Goal: Check status: Check status

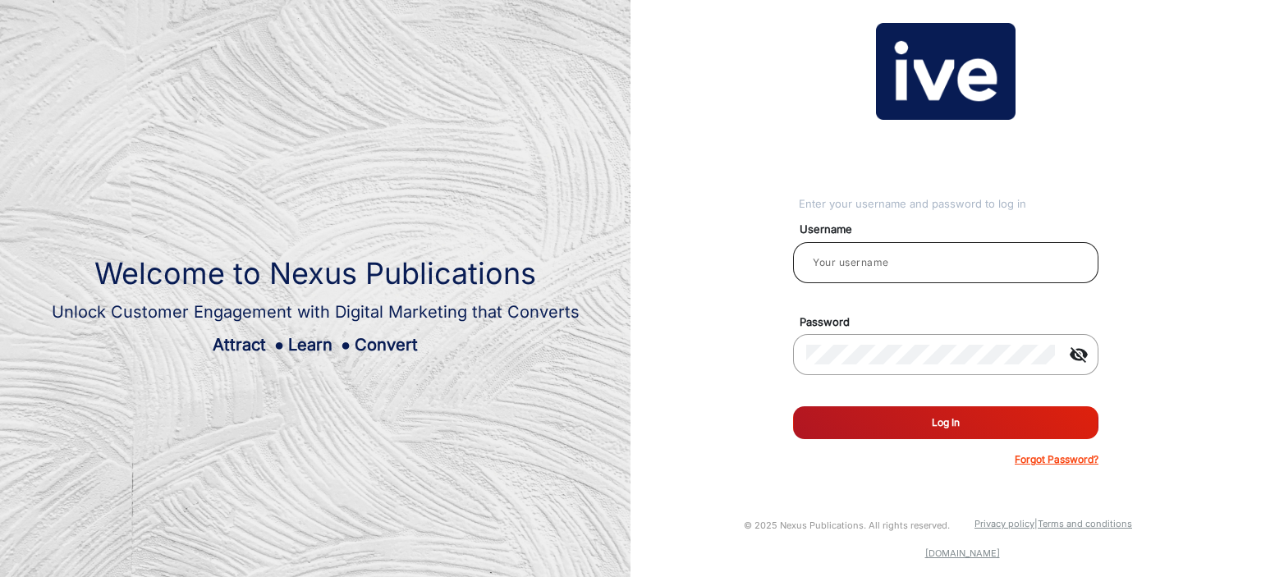
click at [856, 259] on input "email" at bounding box center [945, 263] width 279 height 20
click at [854, 256] on input "email" at bounding box center [945, 263] width 279 height 20
type input "balaji"
click at [793, 406] on button "Log In" at bounding box center [945, 422] width 305 height 33
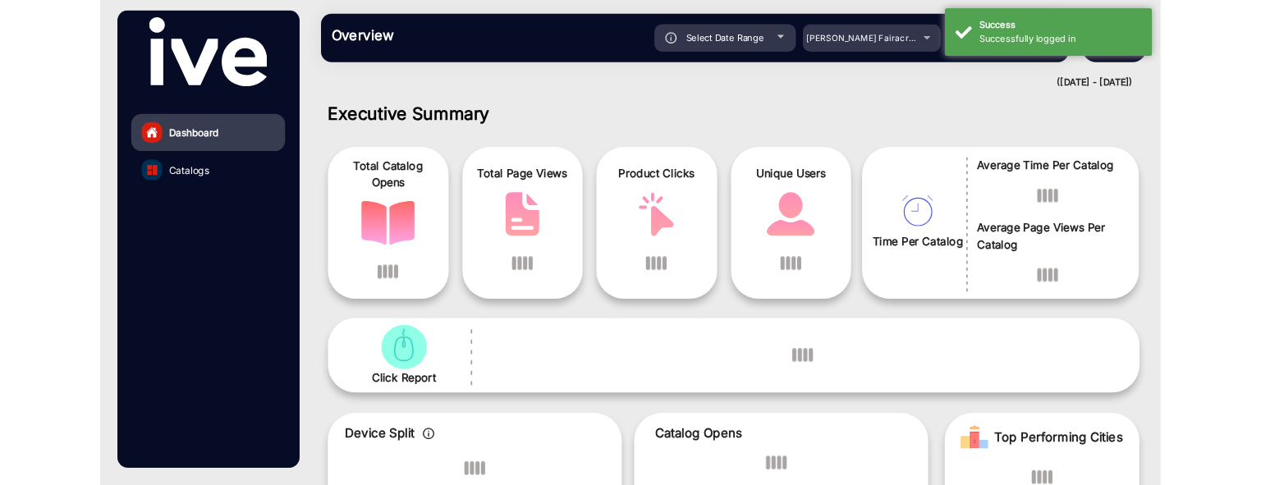
scroll to position [12, 0]
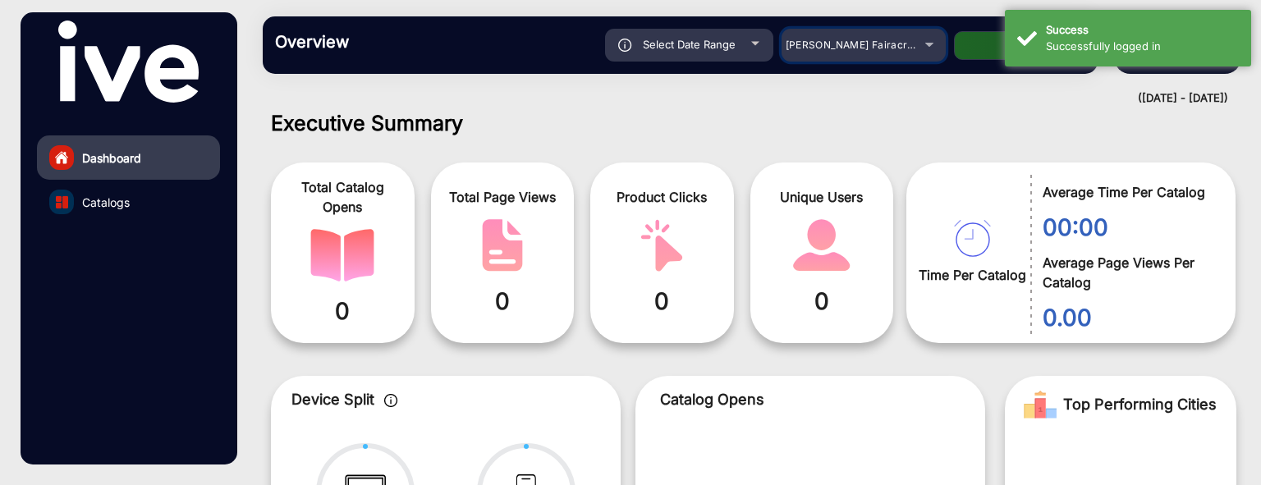
click at [897, 48] on span "[PERSON_NAME] Fairacre Farms" at bounding box center [867, 45] width 163 height 12
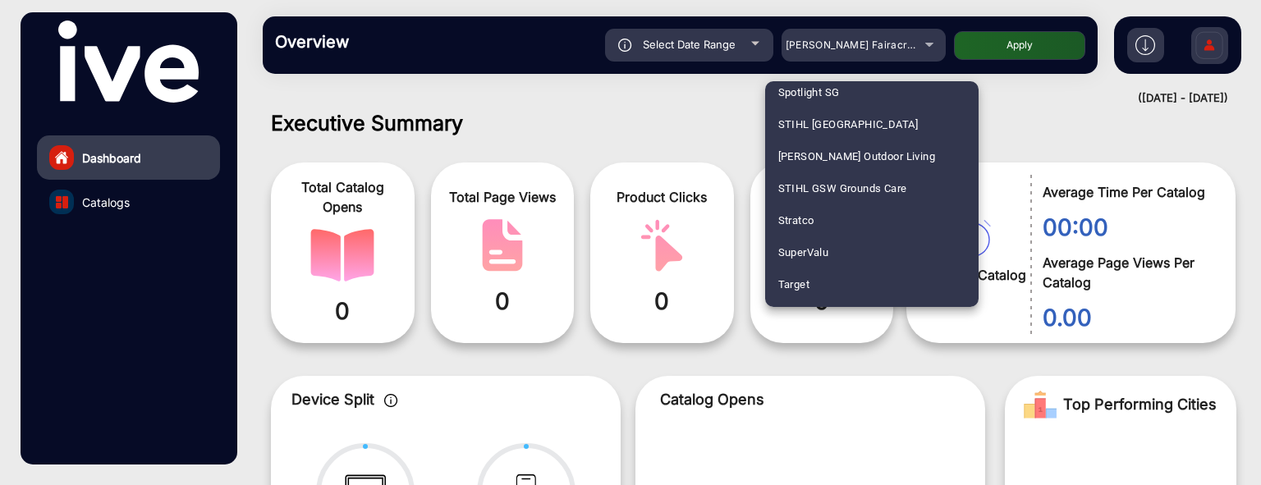
scroll to position [4270, 0]
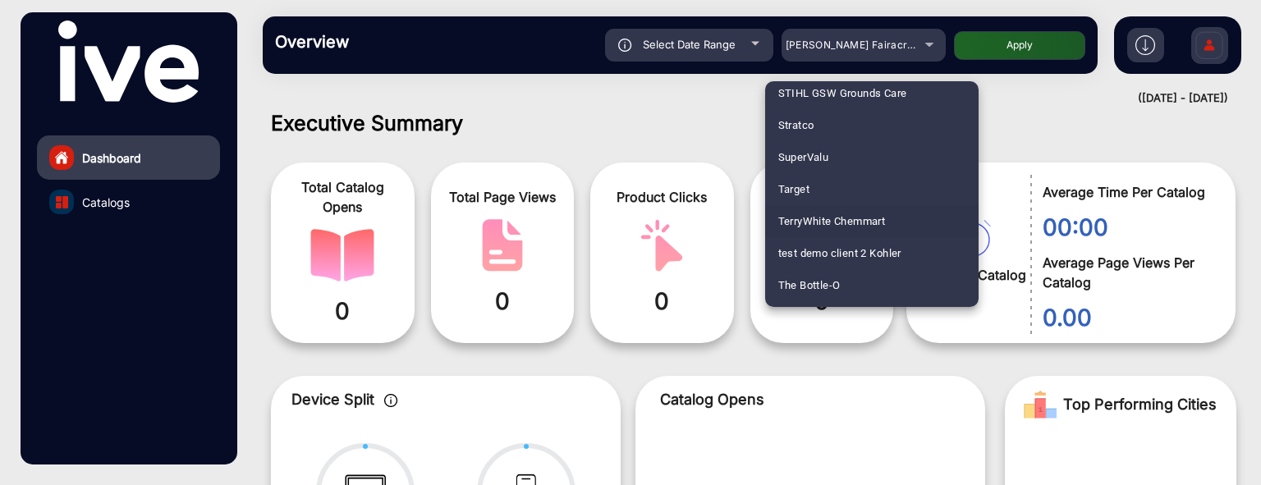
click at [838, 227] on span "TerryWhite Chemmart" at bounding box center [832, 221] width 108 height 32
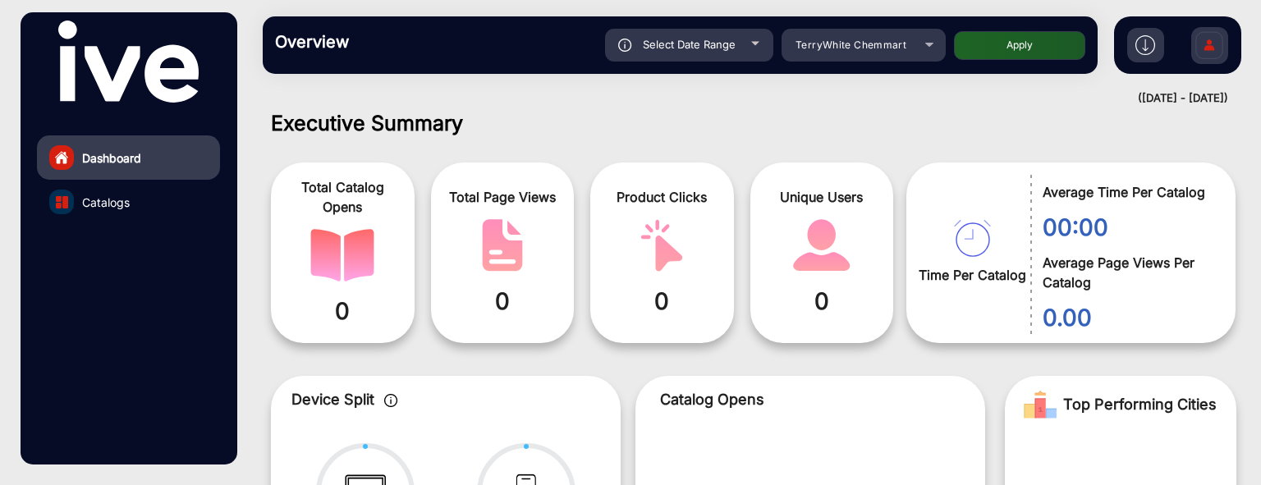
click at [721, 52] on div "Select Date Range" at bounding box center [689, 45] width 168 height 33
type input "[DATE]"
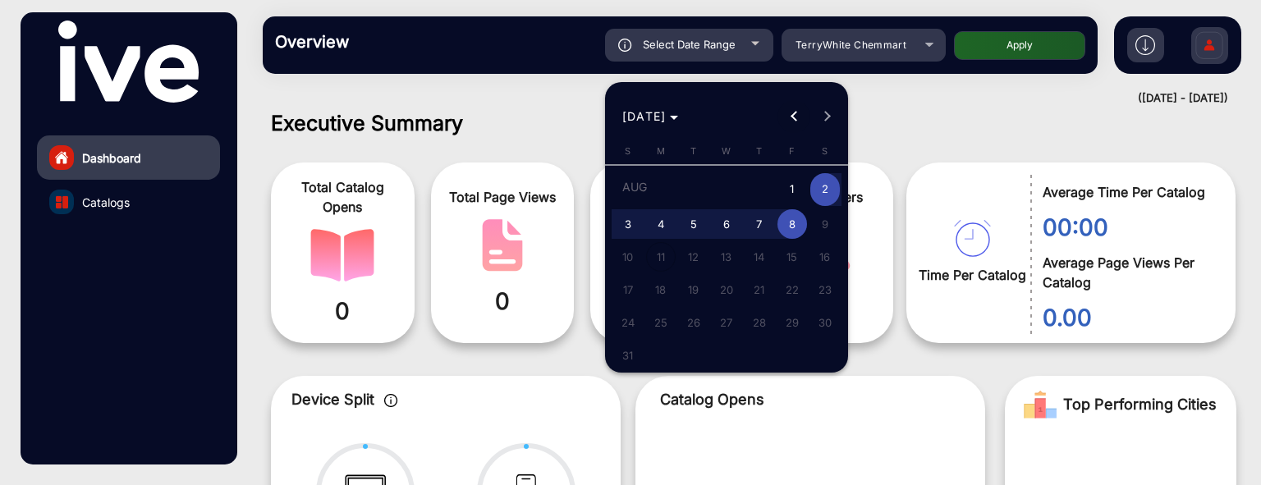
click at [795, 111] on button "Previous month" at bounding box center [794, 116] width 33 height 33
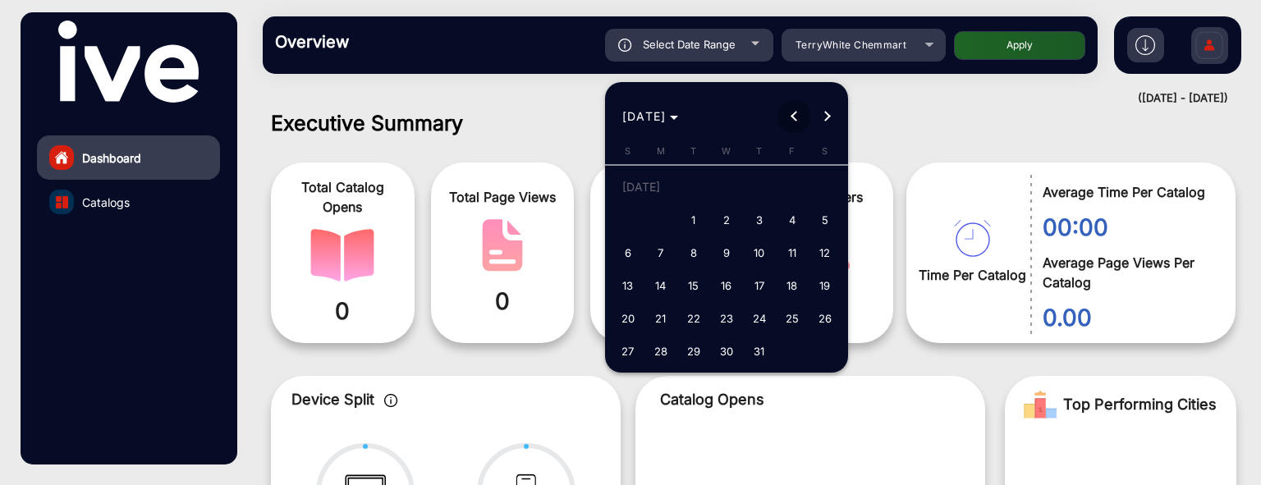
click at [792, 119] on span "Previous month" at bounding box center [794, 116] width 33 height 33
click at [824, 117] on button "Next month" at bounding box center [826, 116] width 33 height 33
click at [703, 218] on span "1" at bounding box center [694, 220] width 30 height 30
type input "[DATE]"
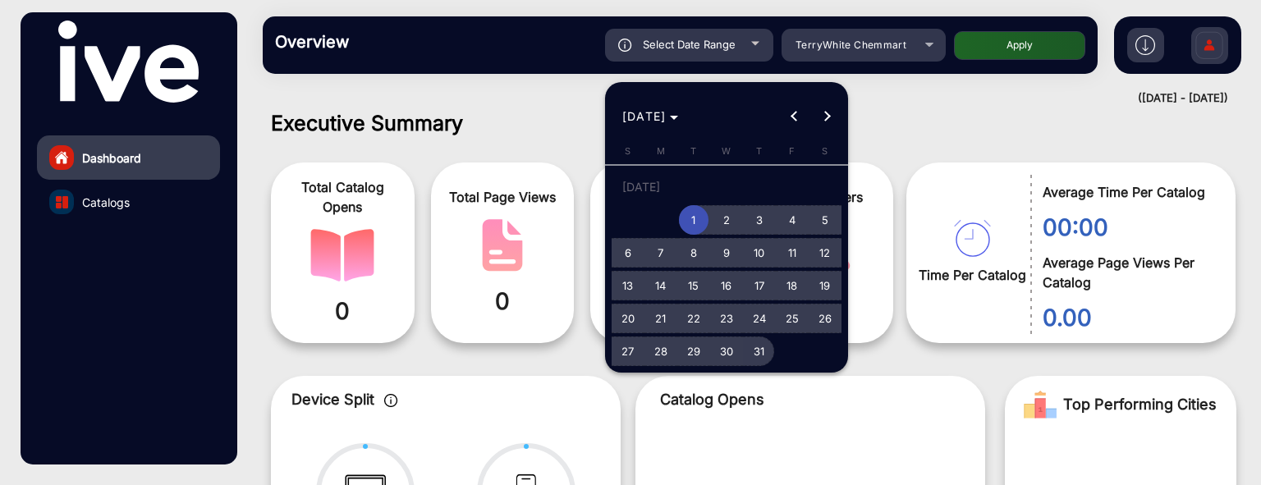
click at [761, 360] on span "31" at bounding box center [760, 352] width 30 height 30
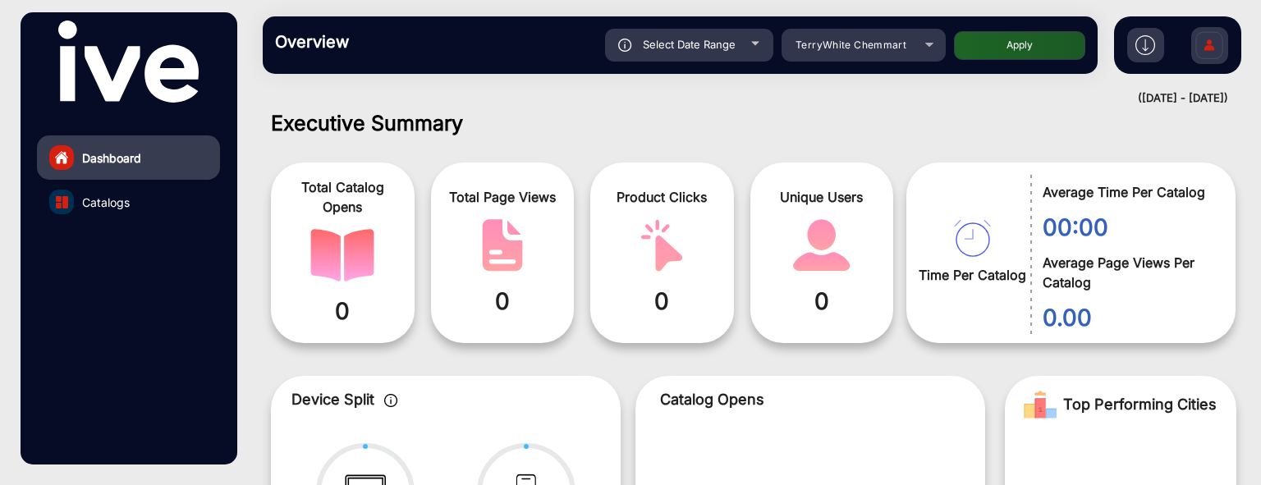
type input "[DATE]"
click at [1021, 47] on button "Apply" at bounding box center [1019, 45] width 131 height 29
type input "[DATE]"
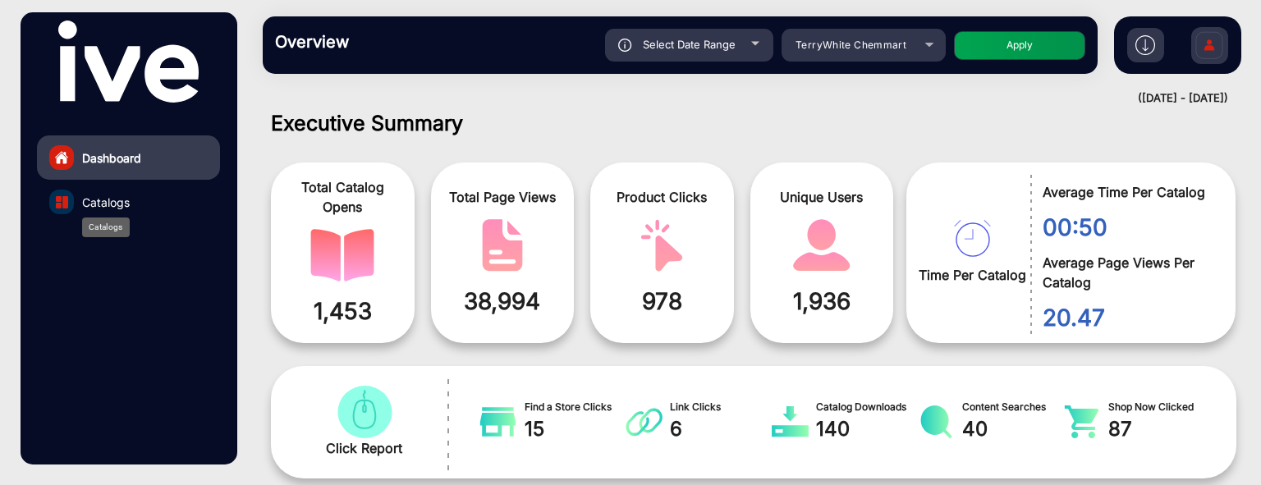
click at [118, 196] on span "Catalogs" at bounding box center [106, 202] width 48 height 17
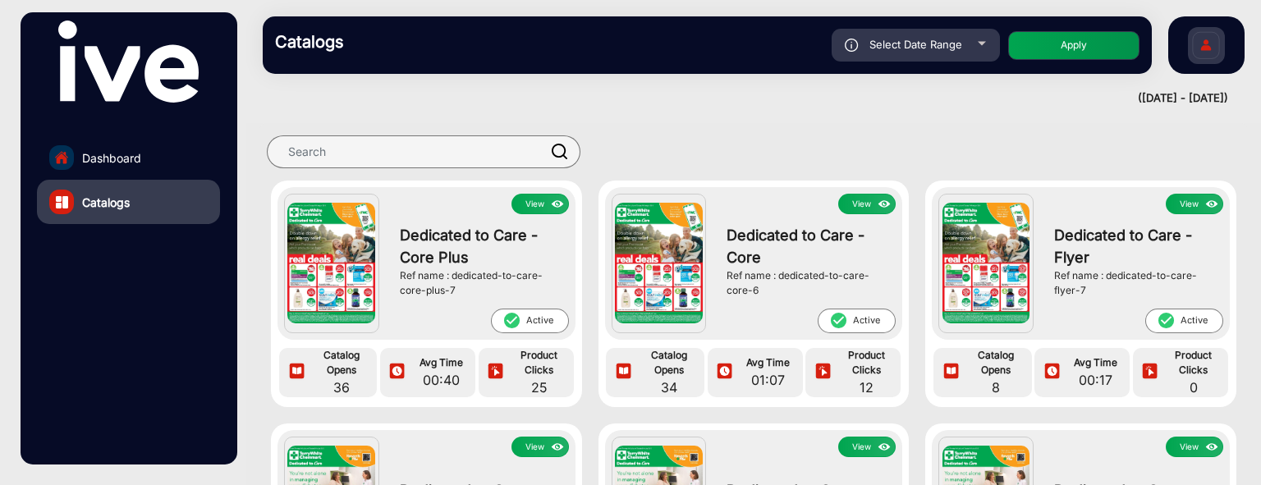
click at [335, 257] on img at bounding box center [331, 263] width 88 height 121
click at [348, 242] on img at bounding box center [331, 263] width 88 height 121
click at [552, 196] on img at bounding box center [558, 204] width 19 height 18
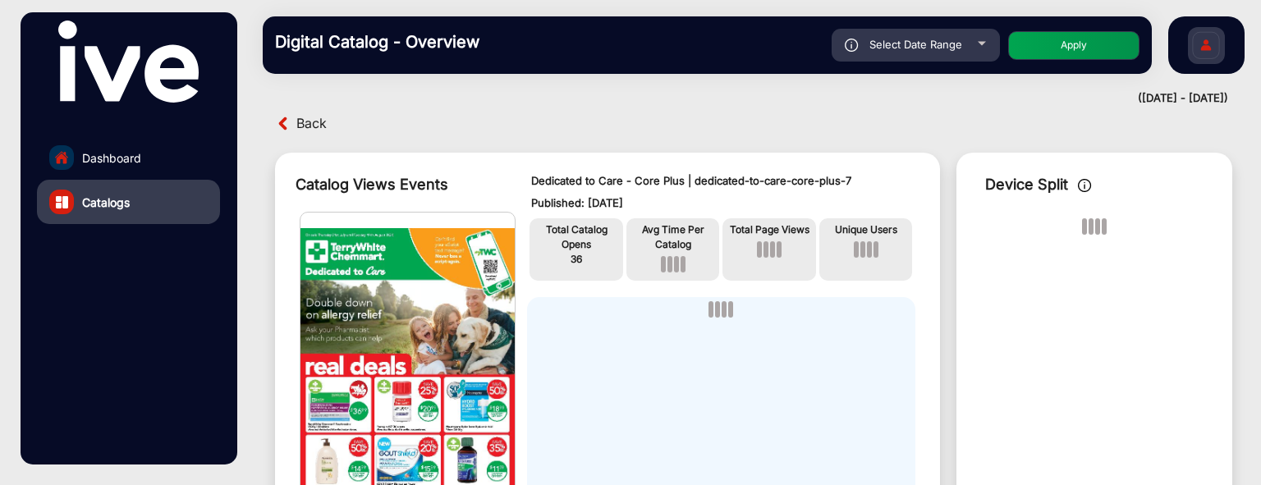
scroll to position [94, 0]
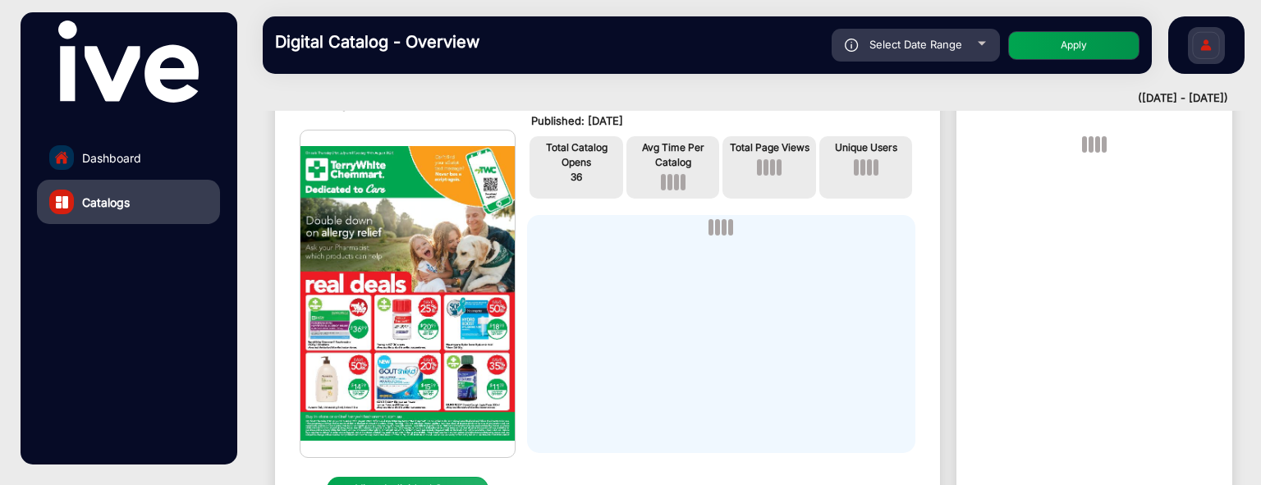
click at [401, 282] on img at bounding box center [408, 294] width 214 height 327
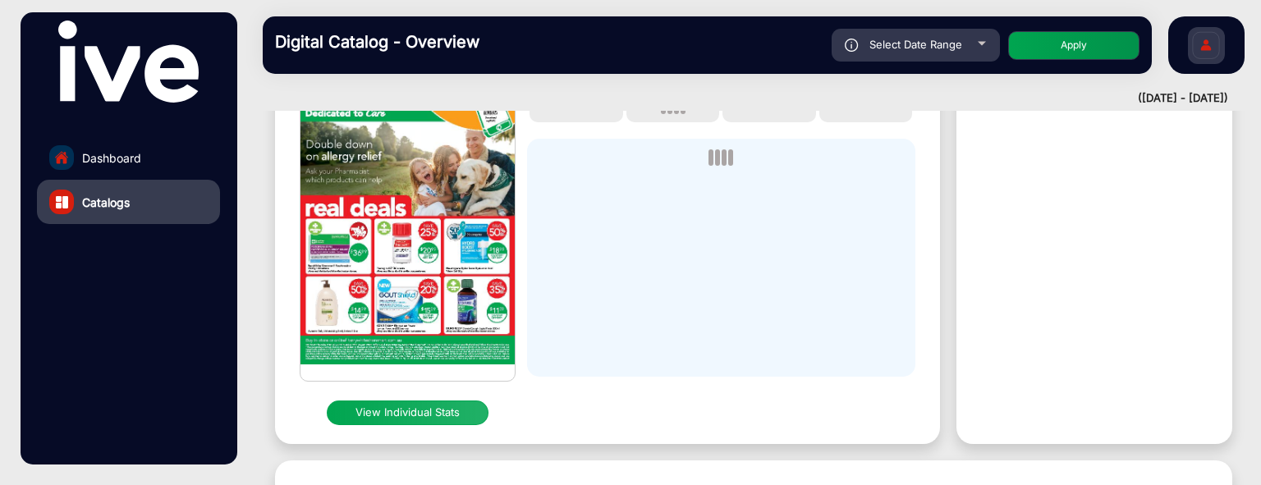
scroll to position [341, 0]
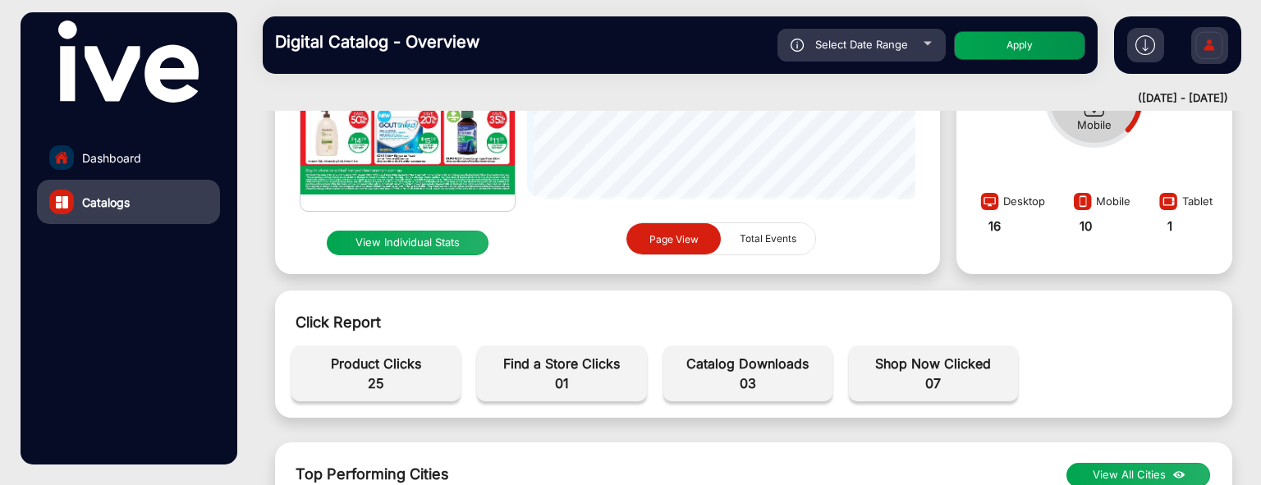
click at [444, 147] on img at bounding box center [408, 47] width 214 height 327
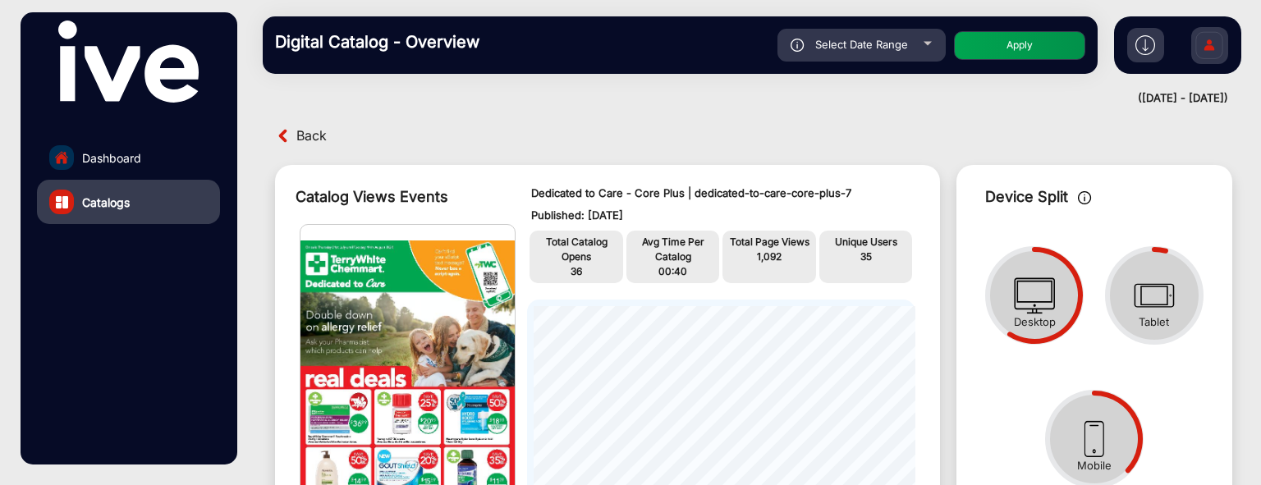
scroll to position [246, 0]
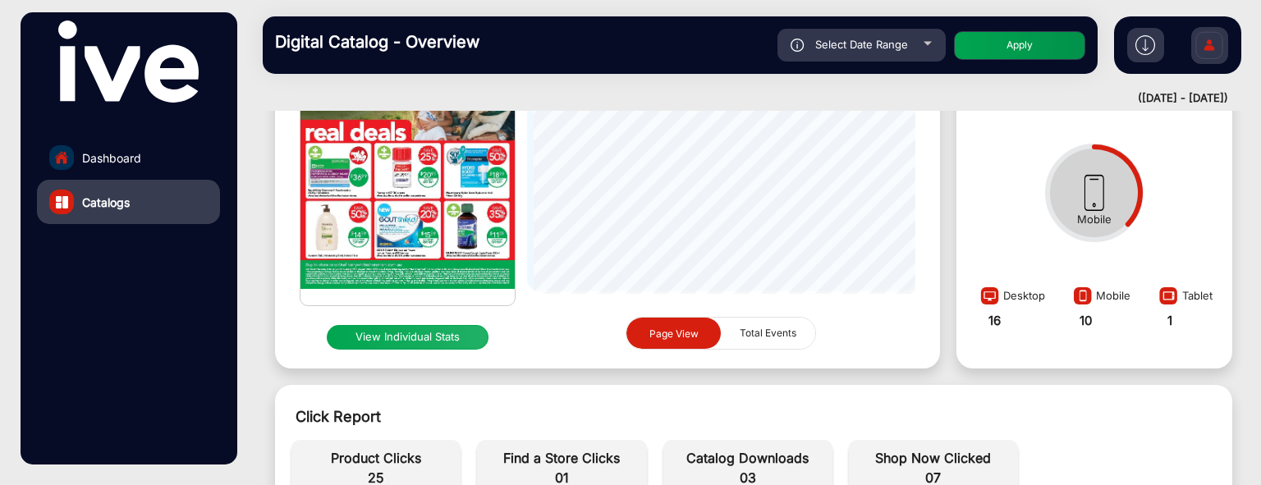
click at [471, 195] on img at bounding box center [408, 142] width 214 height 327
click at [425, 338] on button "View Individual Stats" at bounding box center [408, 337] width 162 height 25
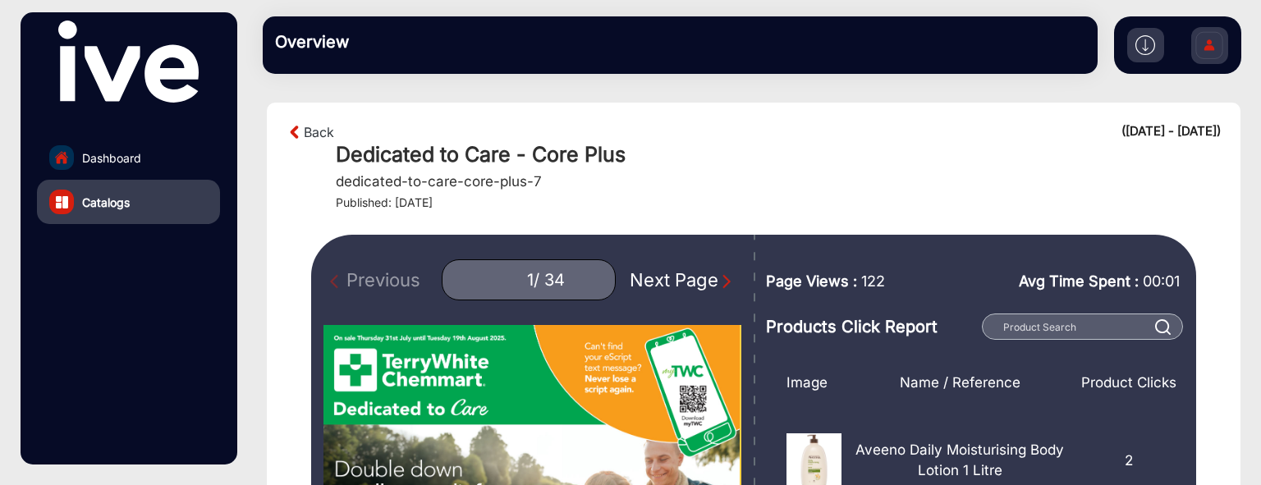
click at [650, 279] on div "Next Page" at bounding box center [682, 280] width 105 height 27
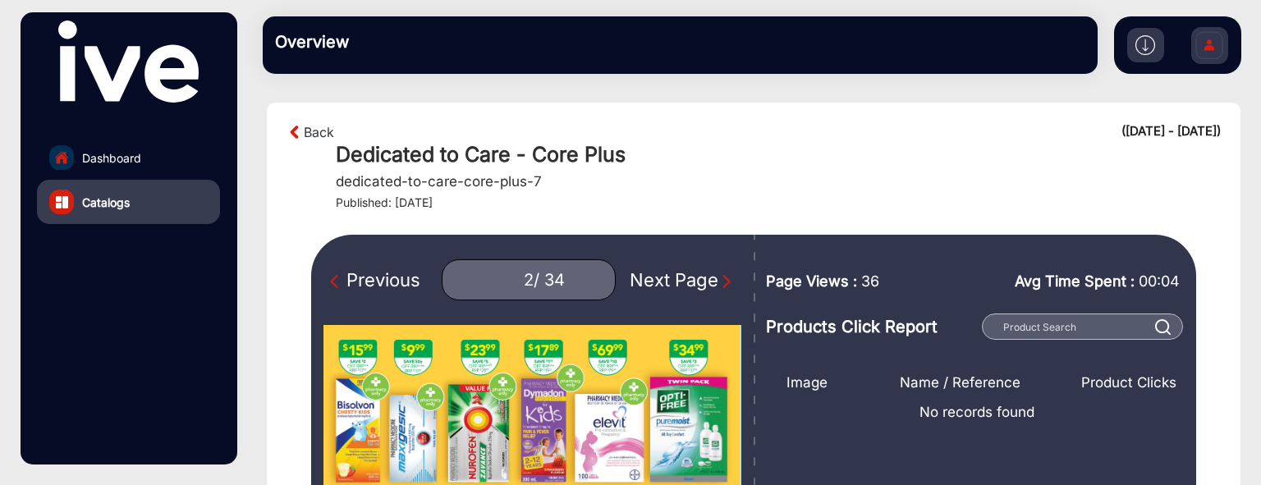
click at [408, 278] on div "Previous" at bounding box center [375, 280] width 90 height 27
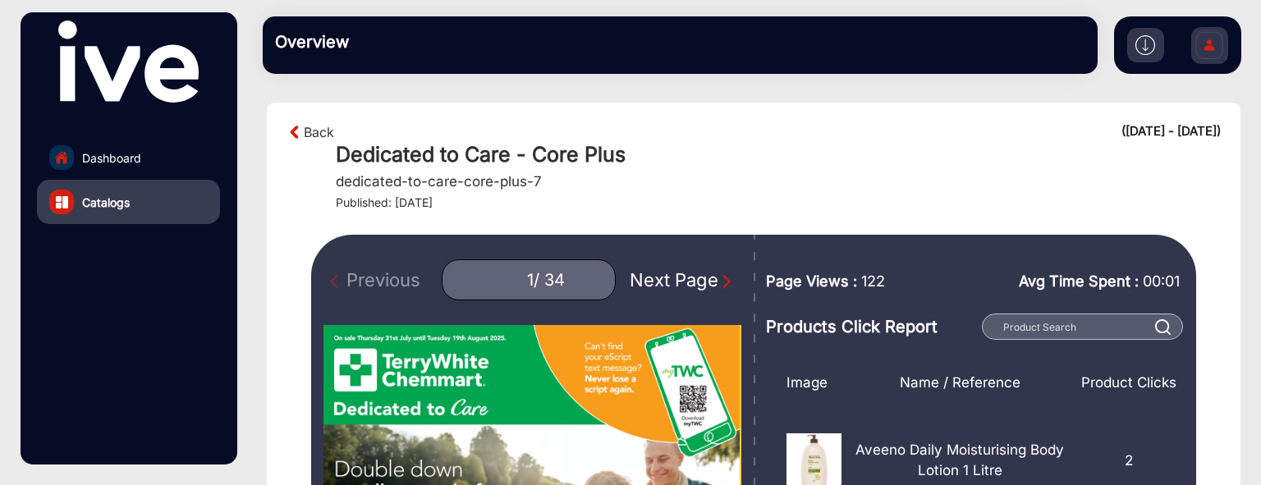
click at [651, 281] on div "Next Page" at bounding box center [682, 280] width 105 height 27
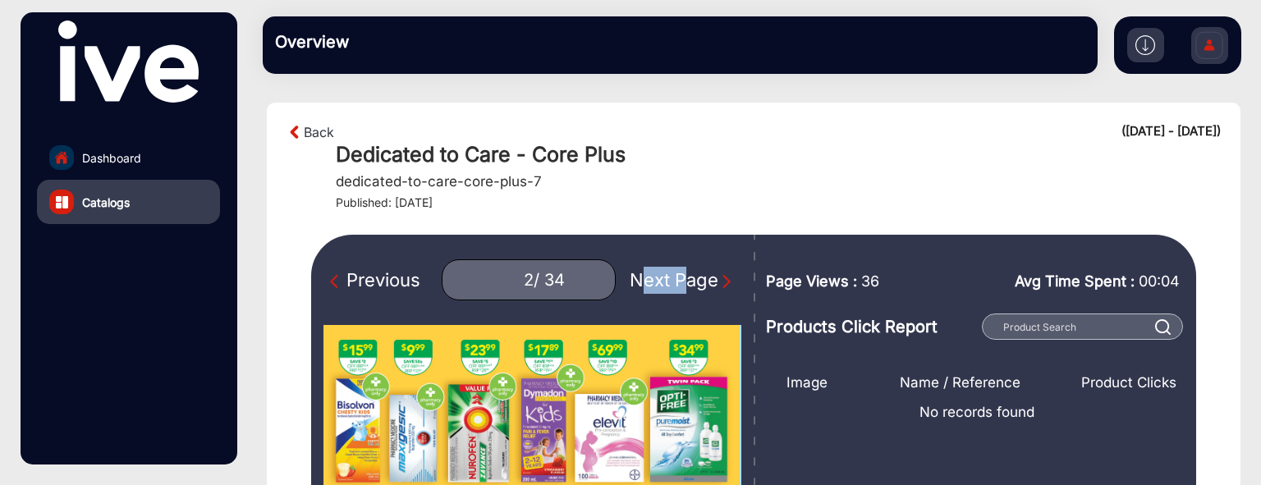
click at [651, 281] on div "Next Page" at bounding box center [682, 280] width 105 height 27
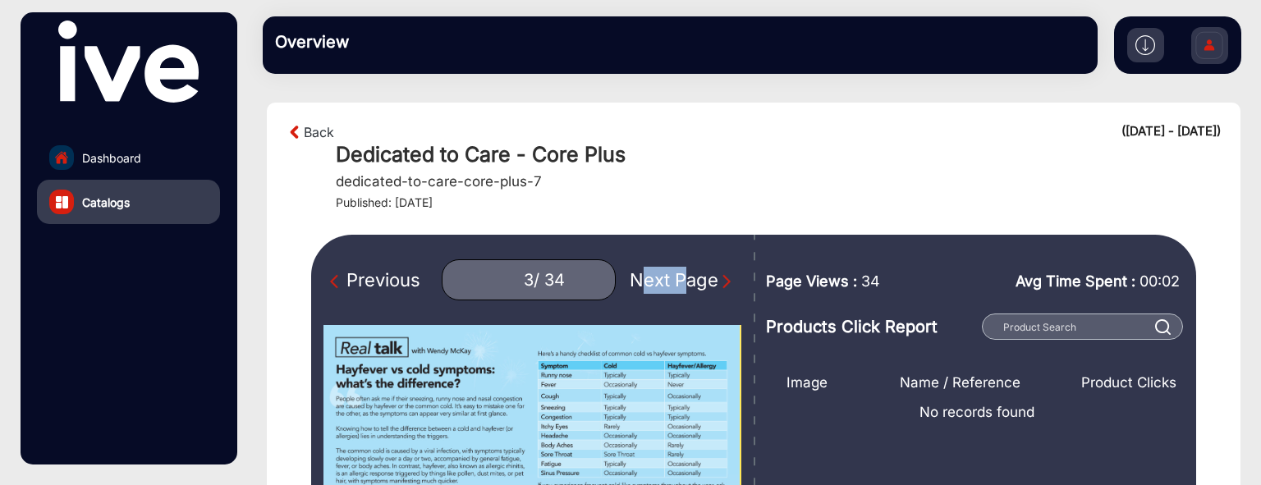
click at [651, 281] on div "Next Page" at bounding box center [682, 280] width 105 height 27
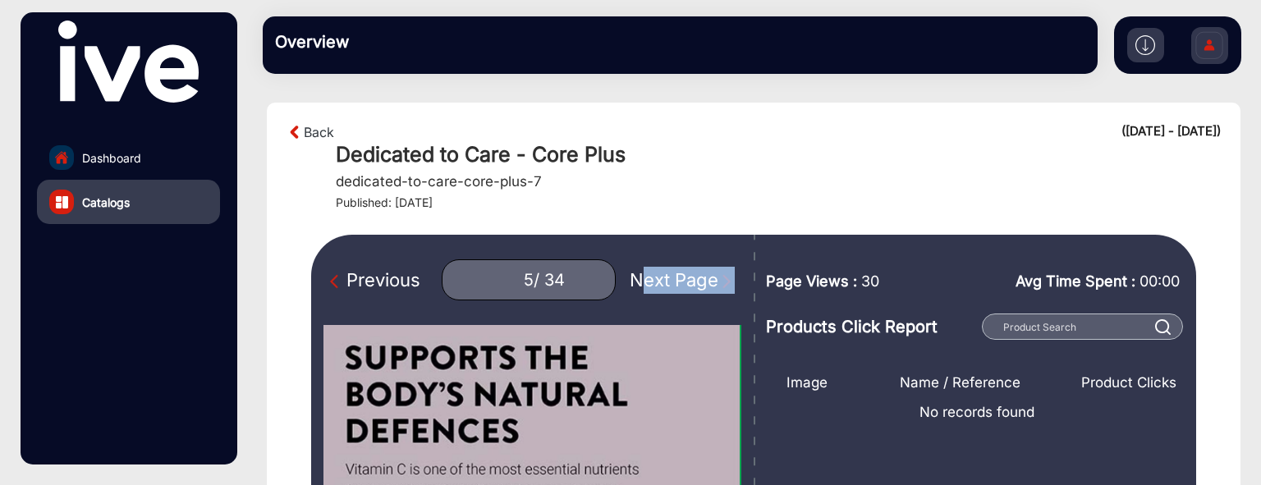
click at [651, 281] on div "Next Page" at bounding box center [682, 280] width 105 height 27
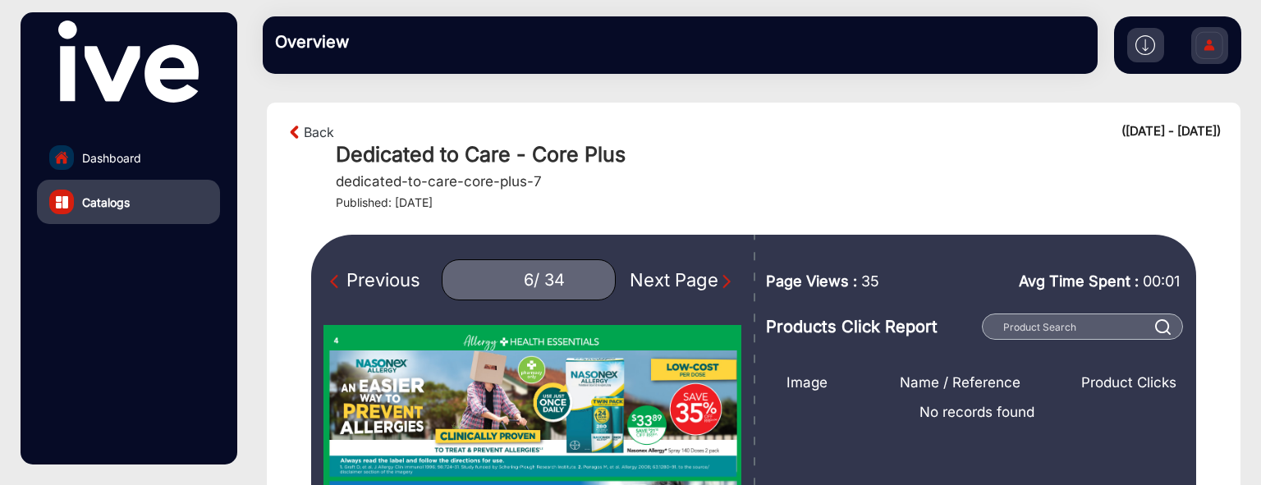
click at [407, 288] on div "Previous" at bounding box center [375, 280] width 90 height 27
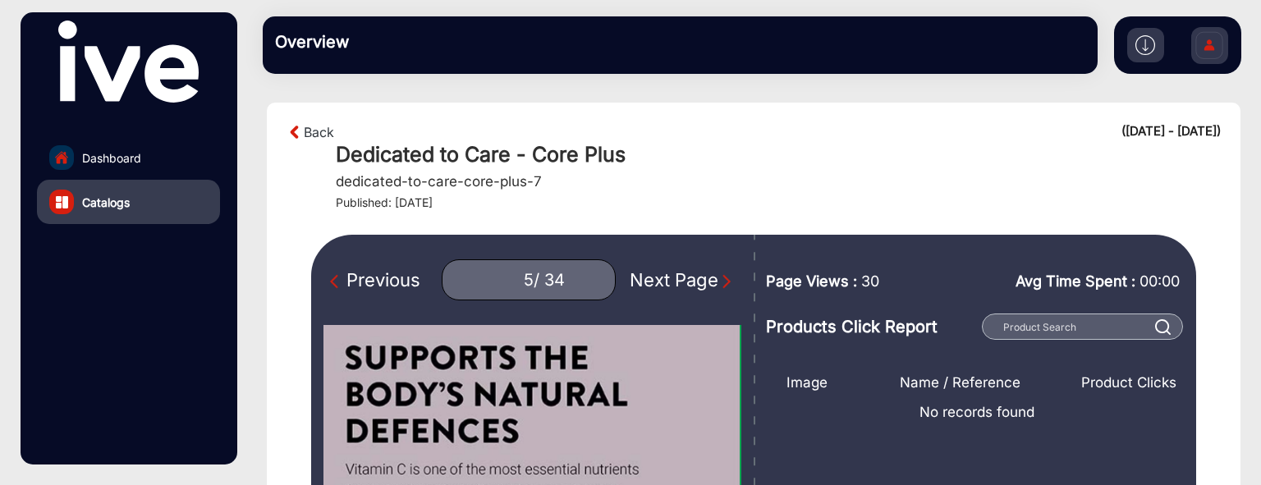
click at [407, 288] on div "Previous" at bounding box center [375, 280] width 90 height 27
click at [406, 288] on div "Previous 5 / 34 Next Page" at bounding box center [533, 279] width 418 height 41
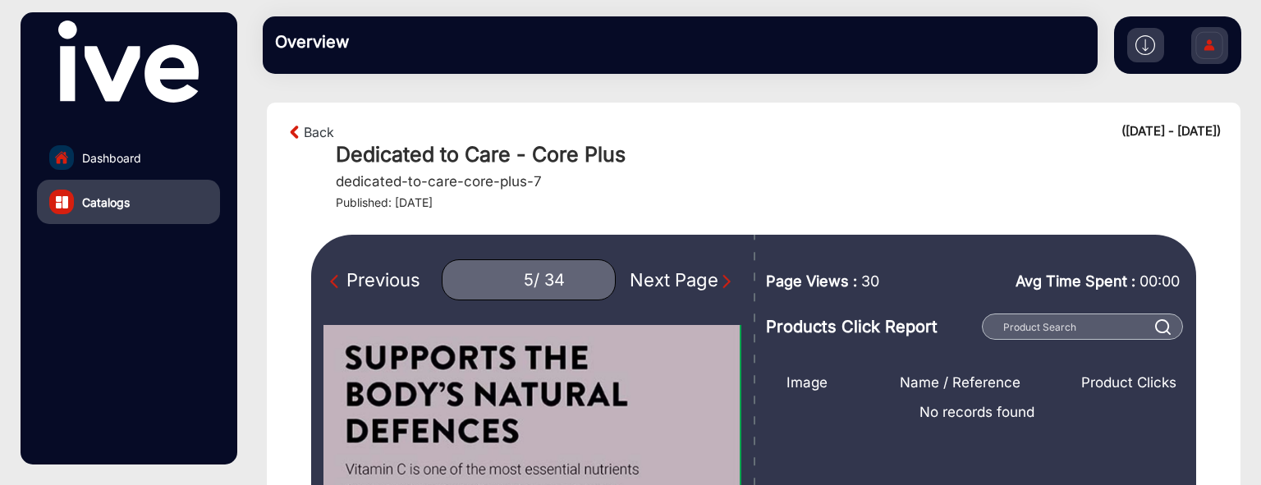
click at [406, 288] on div "Previous 5 / 34 Next Page" at bounding box center [533, 279] width 418 height 41
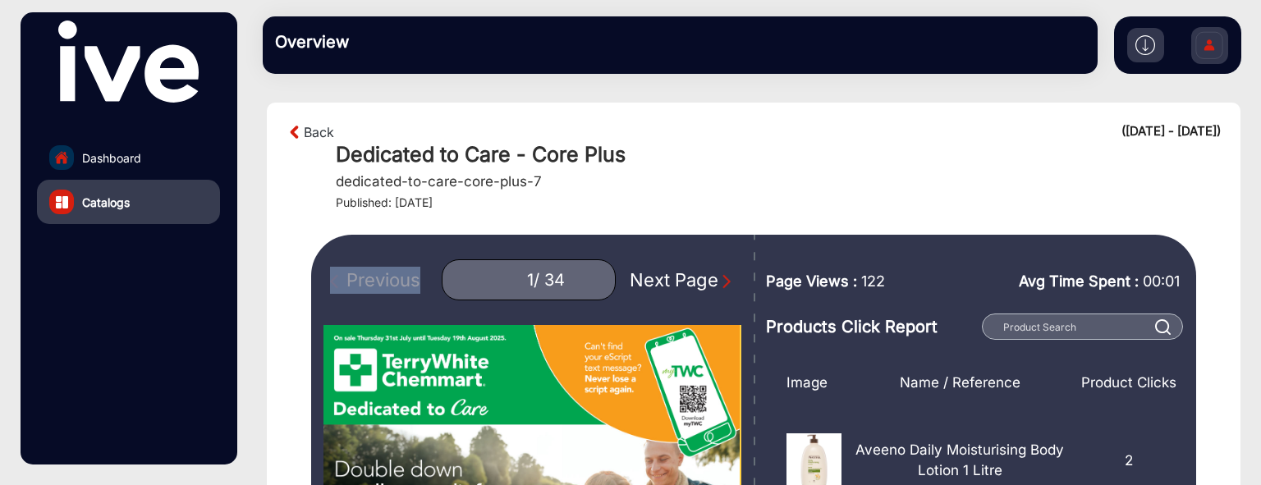
click at [380, 281] on div "Previous 1 / 34 Next Page" at bounding box center [533, 279] width 418 height 41
click at [671, 276] on div "Next Page" at bounding box center [682, 280] width 105 height 27
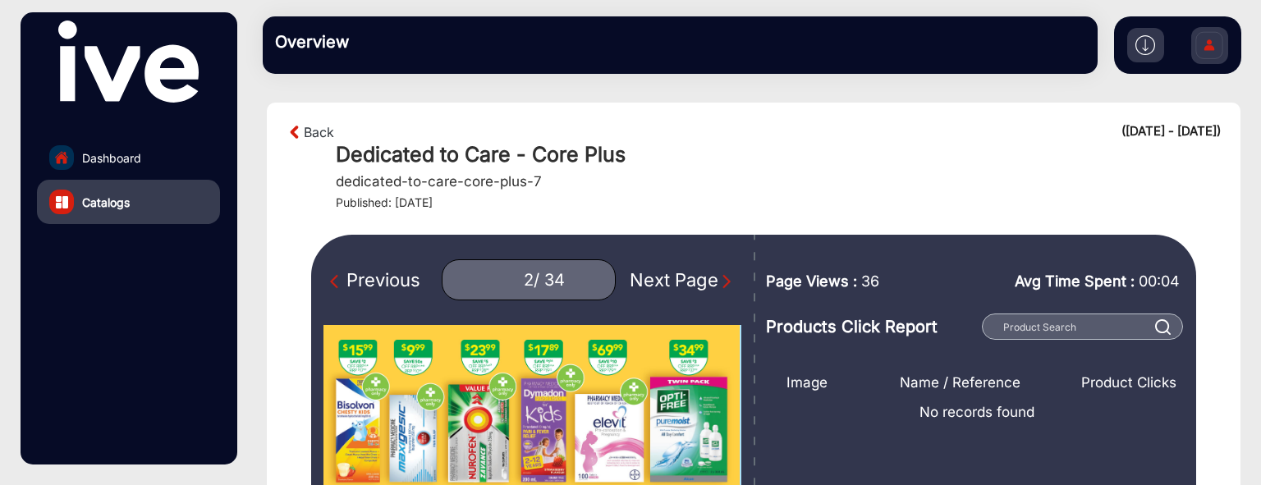
click at [661, 285] on div "Next Page" at bounding box center [682, 280] width 105 height 27
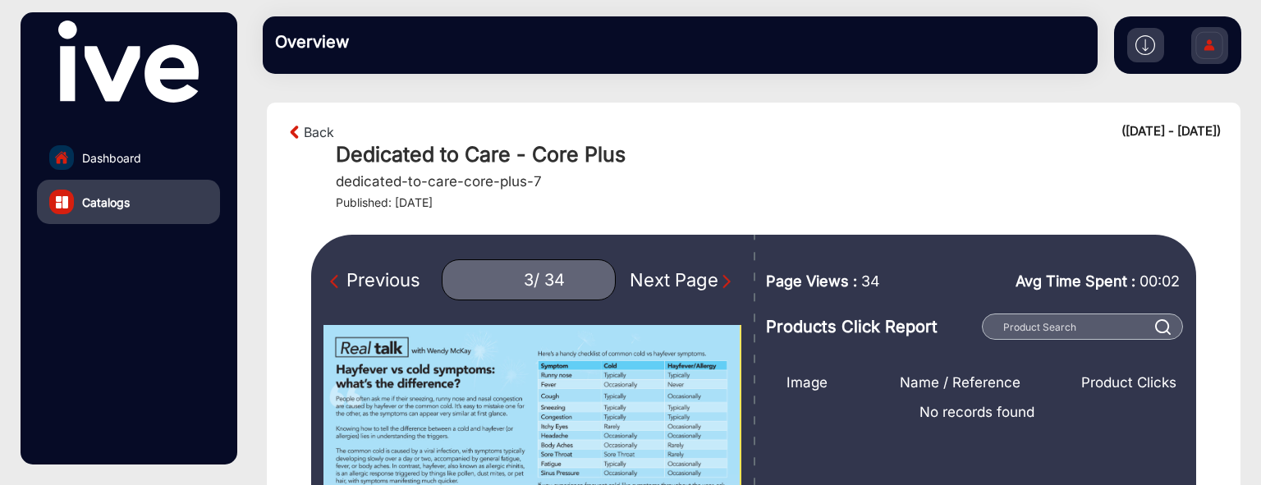
click at [661, 285] on div "Next Page" at bounding box center [682, 280] width 105 height 27
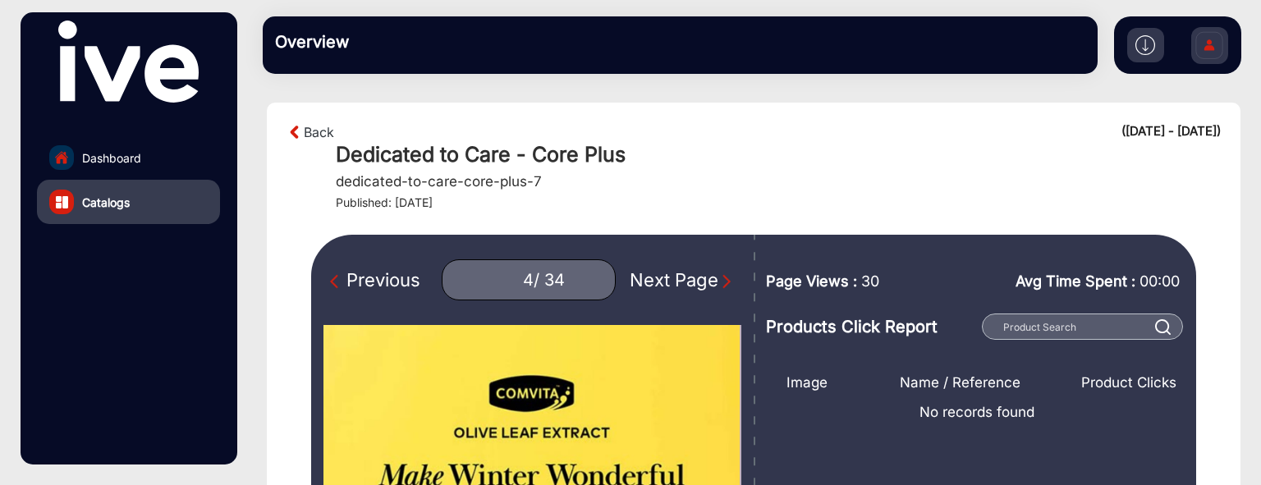
click at [661, 285] on div "Next Page" at bounding box center [682, 280] width 105 height 27
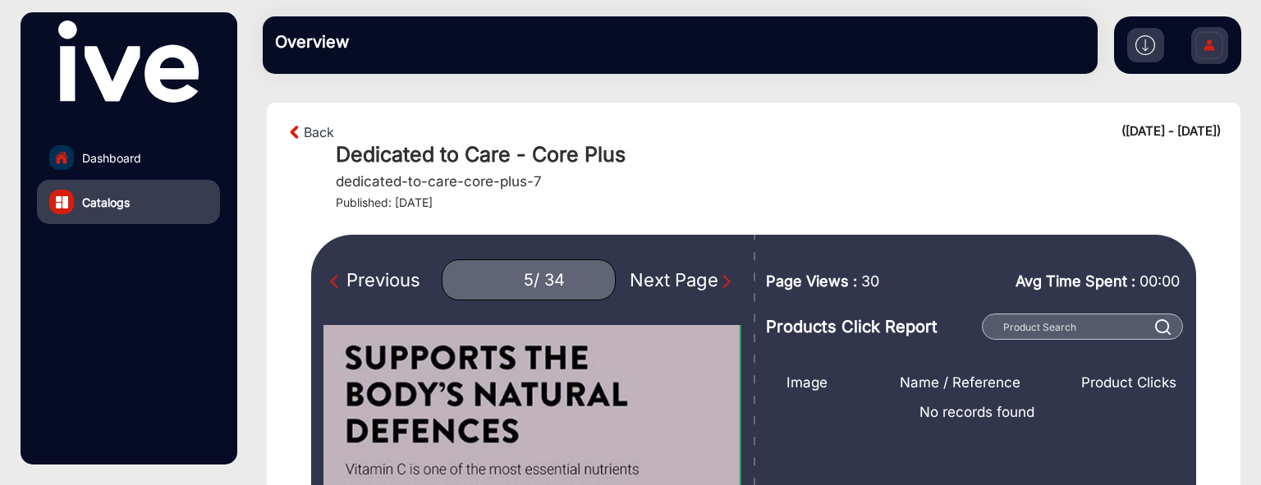
click at [630, 272] on div "Next Page" at bounding box center [682, 280] width 105 height 27
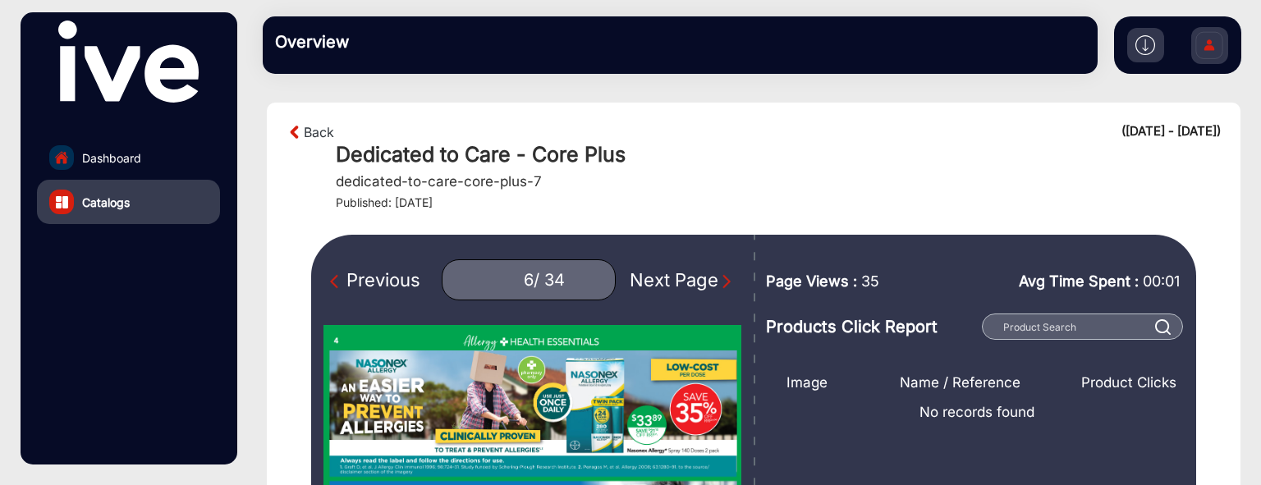
click at [464, 273] on div "6 / 34" at bounding box center [529, 279] width 174 height 41
click at [403, 282] on div "Previous" at bounding box center [375, 280] width 90 height 27
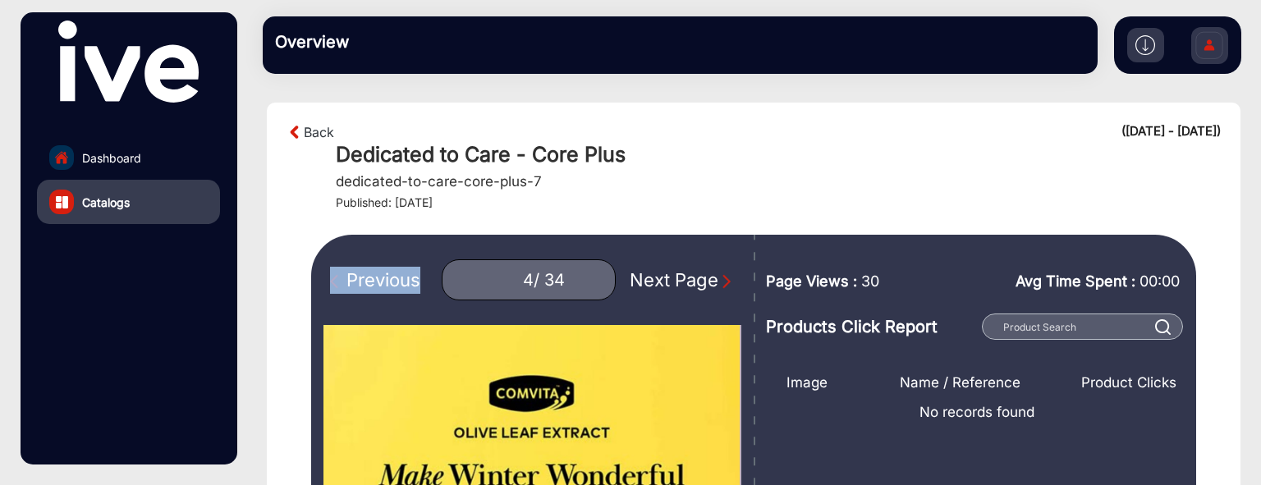
click at [403, 282] on div "Previous" at bounding box center [375, 280] width 90 height 27
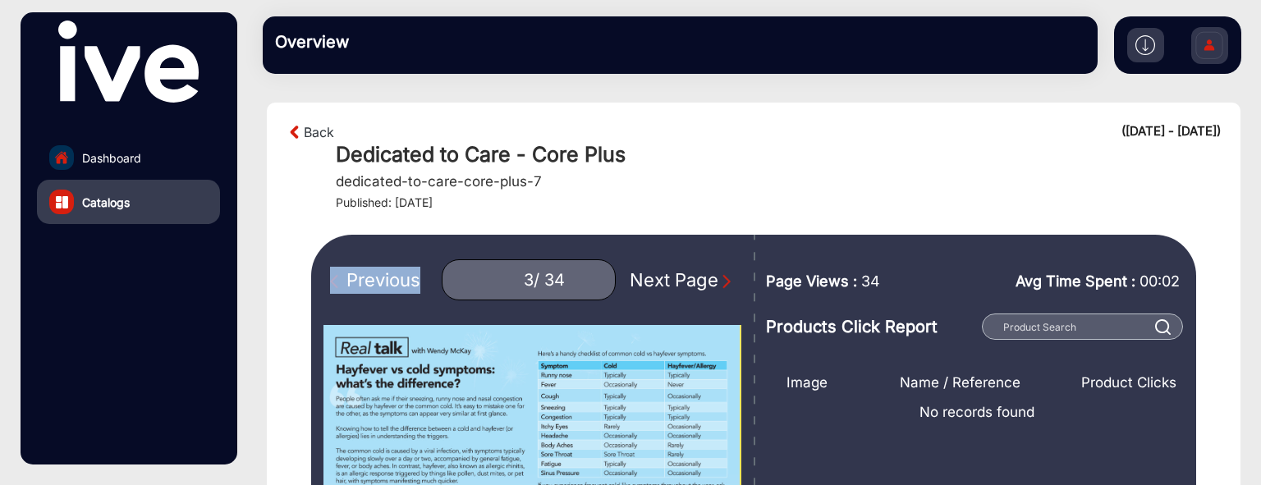
click at [403, 282] on div "Previous" at bounding box center [375, 280] width 90 height 27
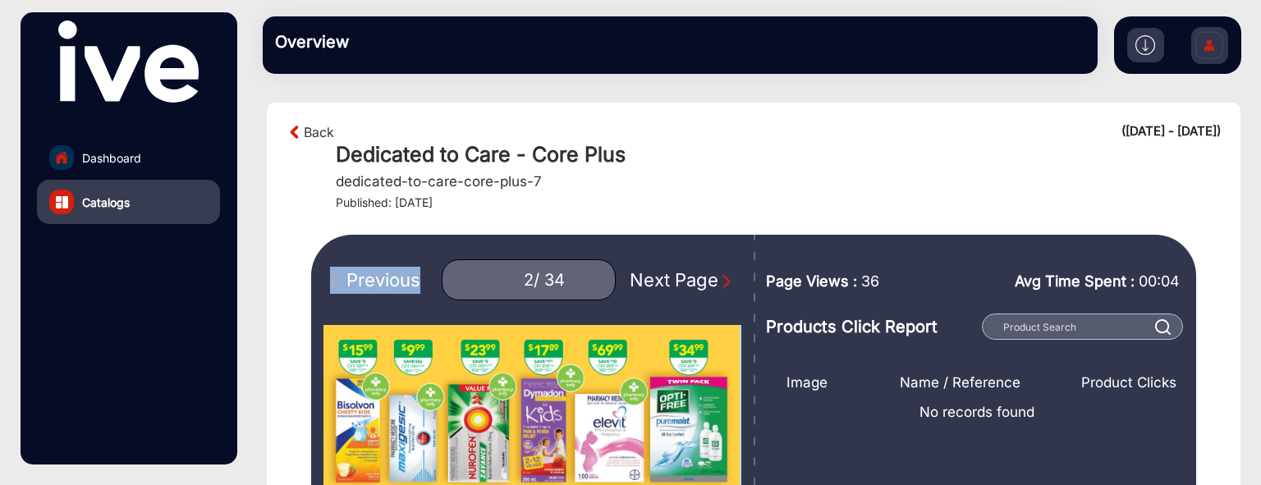
click at [403, 282] on div "Previous" at bounding box center [375, 280] width 90 height 27
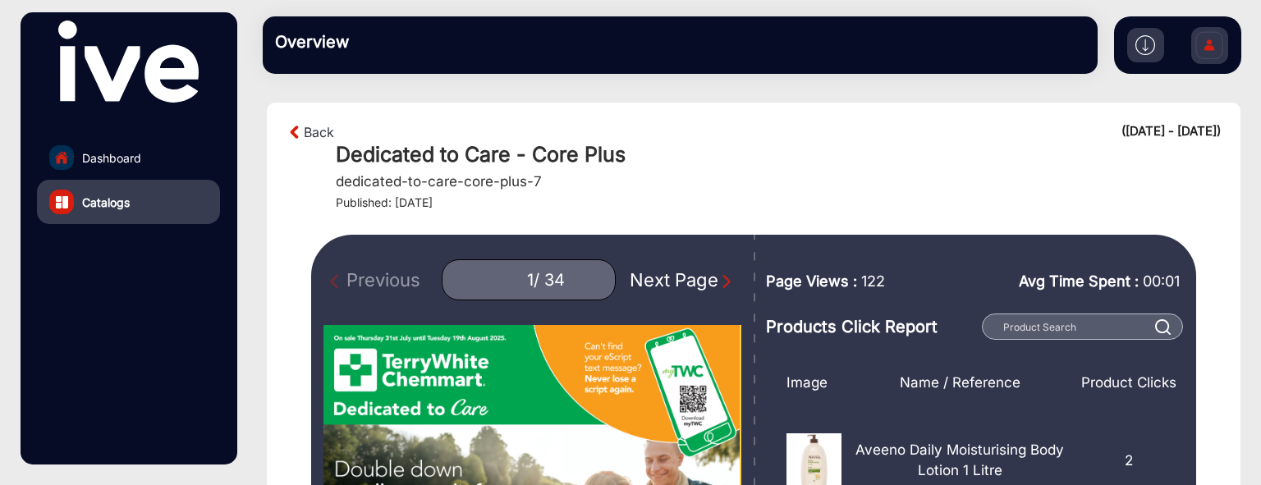
click at [694, 279] on div "Next Page" at bounding box center [682, 280] width 105 height 27
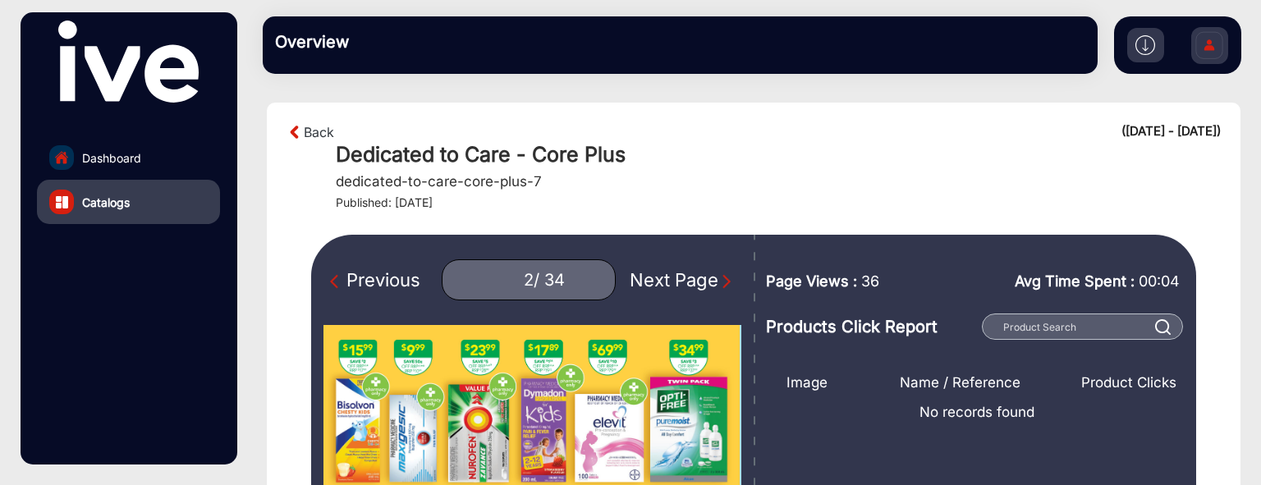
click at [694, 279] on div "Next Page" at bounding box center [682, 280] width 105 height 27
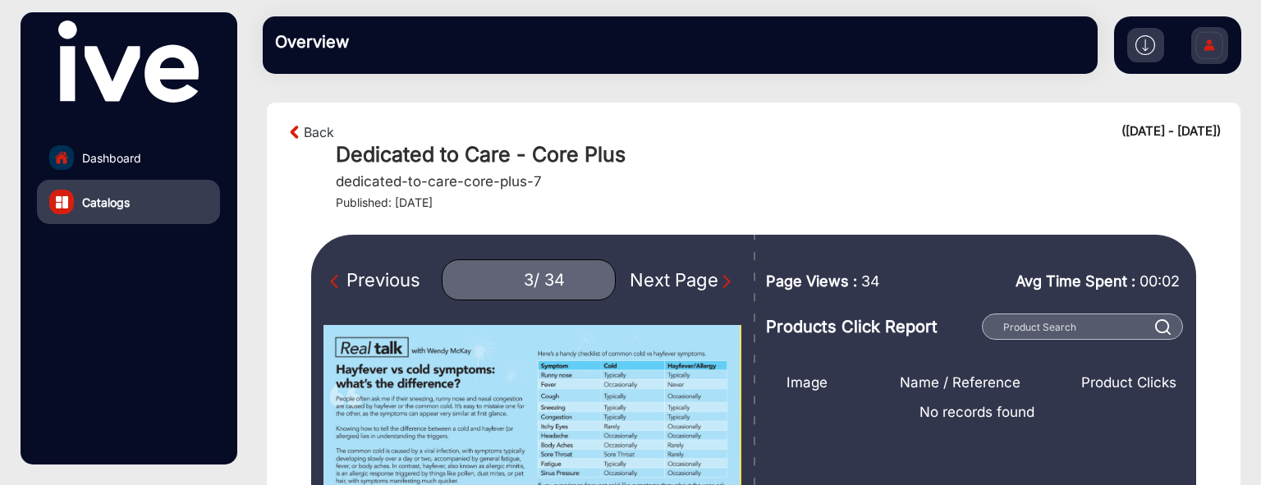
click at [694, 279] on div "Next Page" at bounding box center [682, 280] width 105 height 27
type input "4"
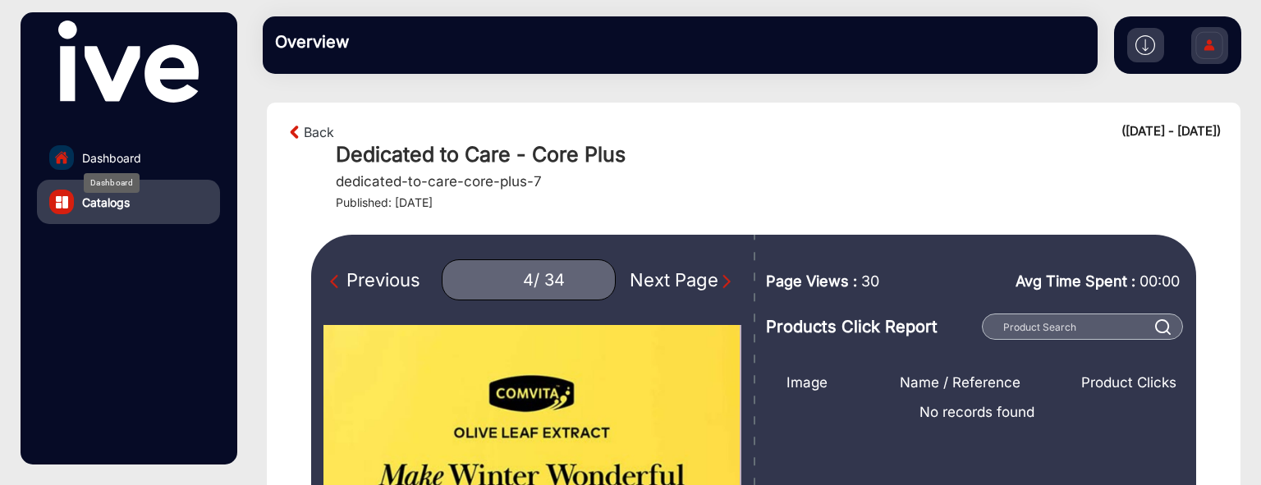
click at [105, 173] on div "Dashboard" at bounding box center [112, 183] width 56 height 20
click at [113, 155] on span "Dashboard" at bounding box center [111, 157] width 59 height 17
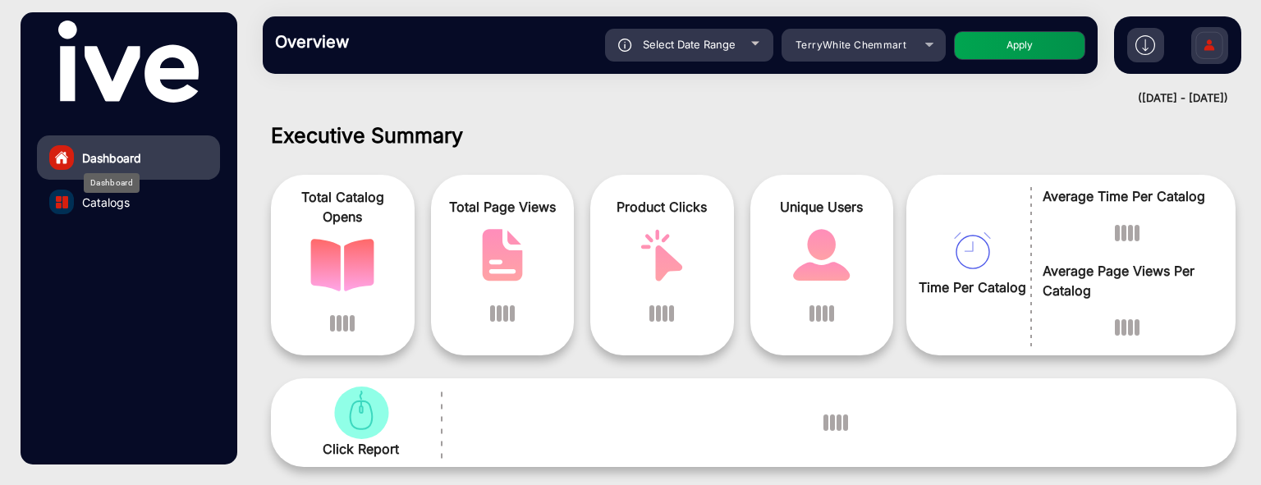
click at [110, 163] on span "Dashboard" at bounding box center [111, 157] width 59 height 17
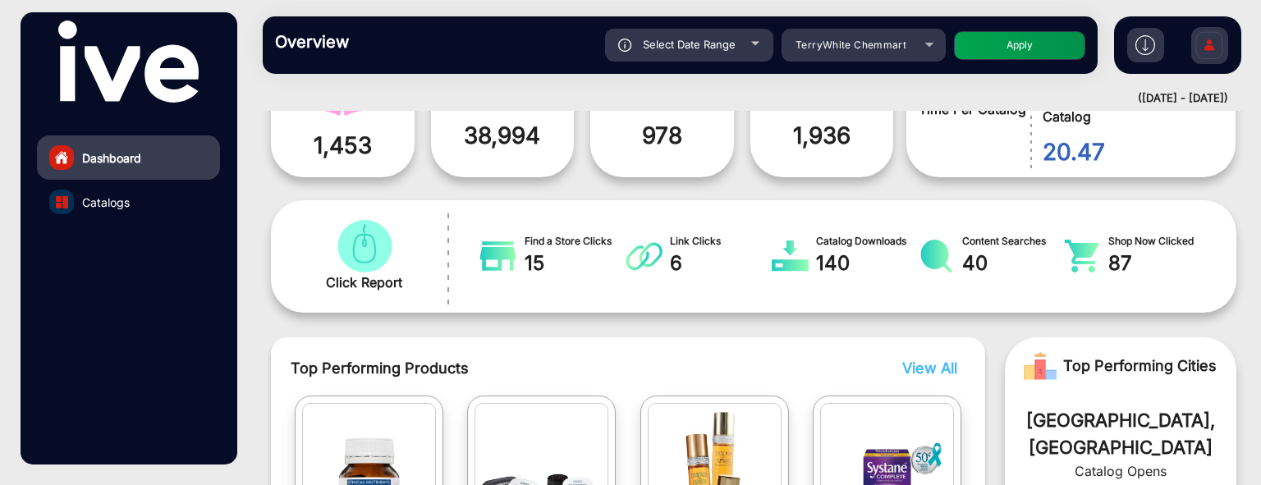
scroll to position [505, 0]
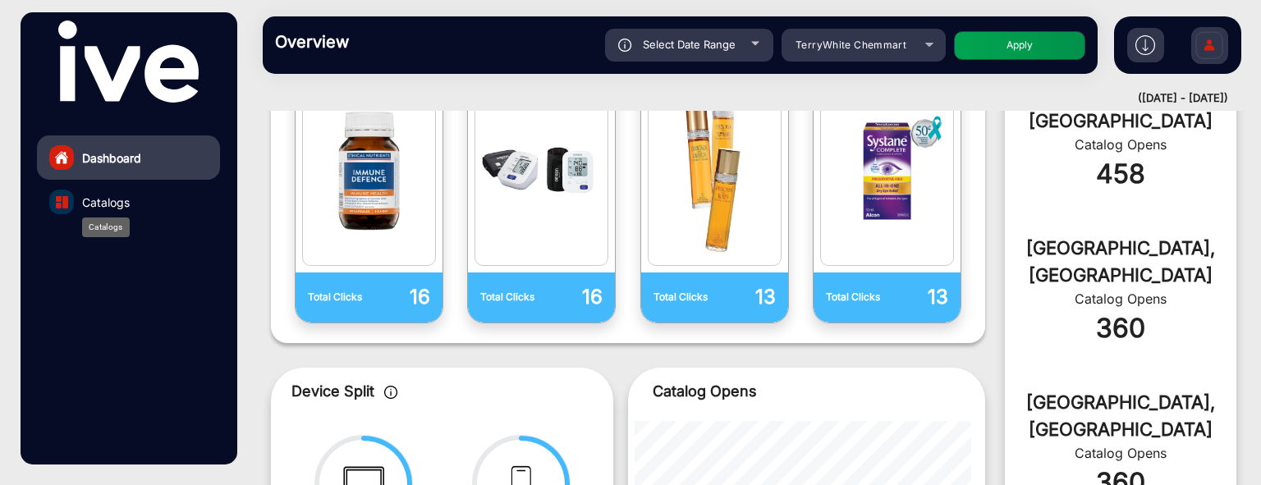
click at [128, 194] on span "Catalogs" at bounding box center [106, 202] width 48 height 17
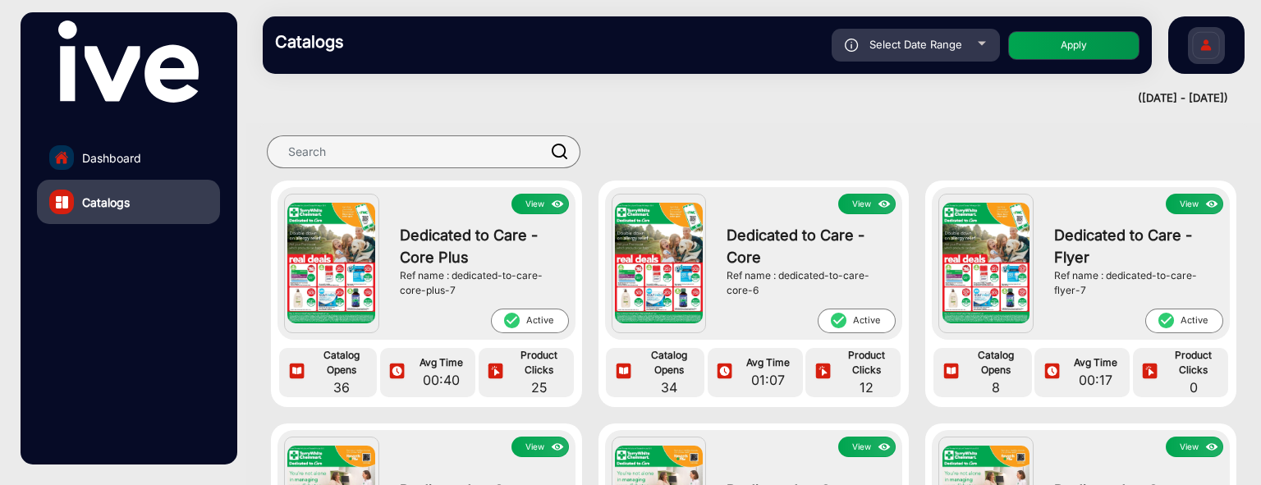
click at [430, 309] on div "check_circle Active" at bounding box center [480, 321] width 177 height 25
click at [560, 206] on img at bounding box center [558, 204] width 19 height 18
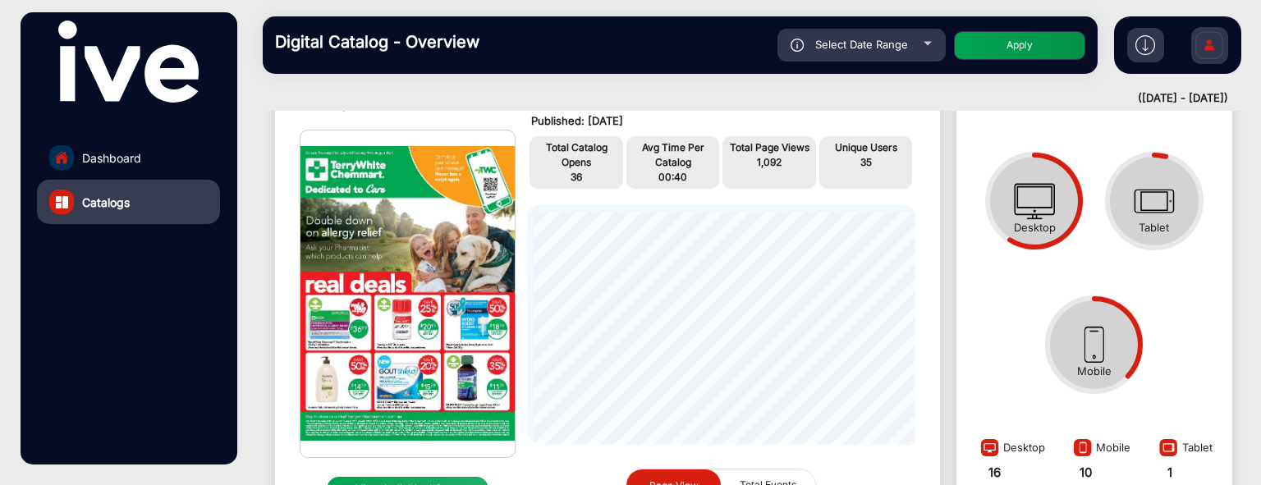
click at [401, 302] on img at bounding box center [408, 294] width 214 height 327
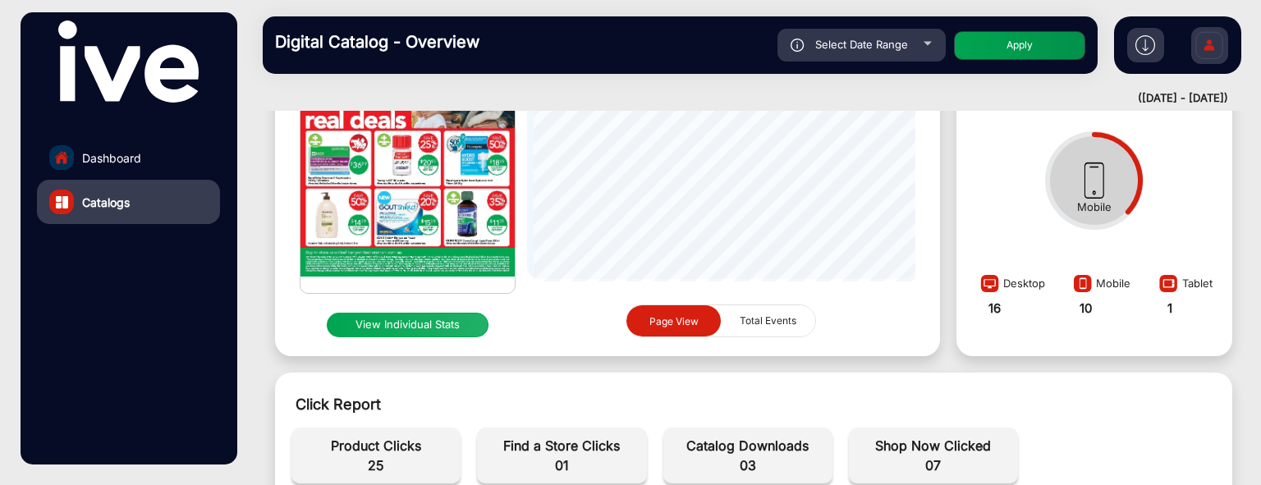
click at [407, 337] on button "View Individual Stats" at bounding box center [408, 325] width 162 height 25
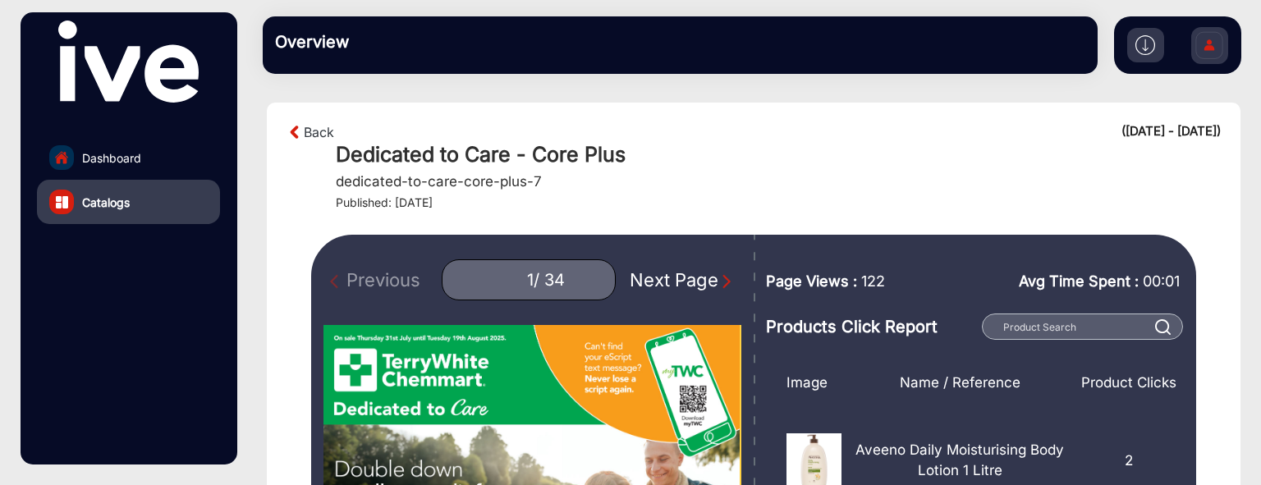
click at [687, 274] on div "Next Page" at bounding box center [682, 280] width 105 height 27
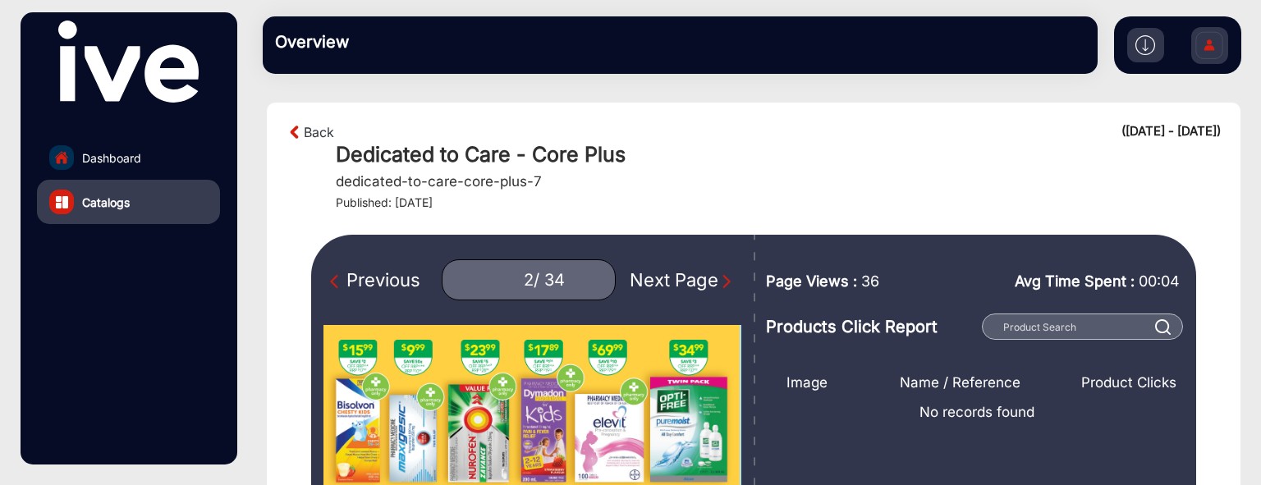
click at [687, 274] on div "Next Page" at bounding box center [682, 280] width 105 height 27
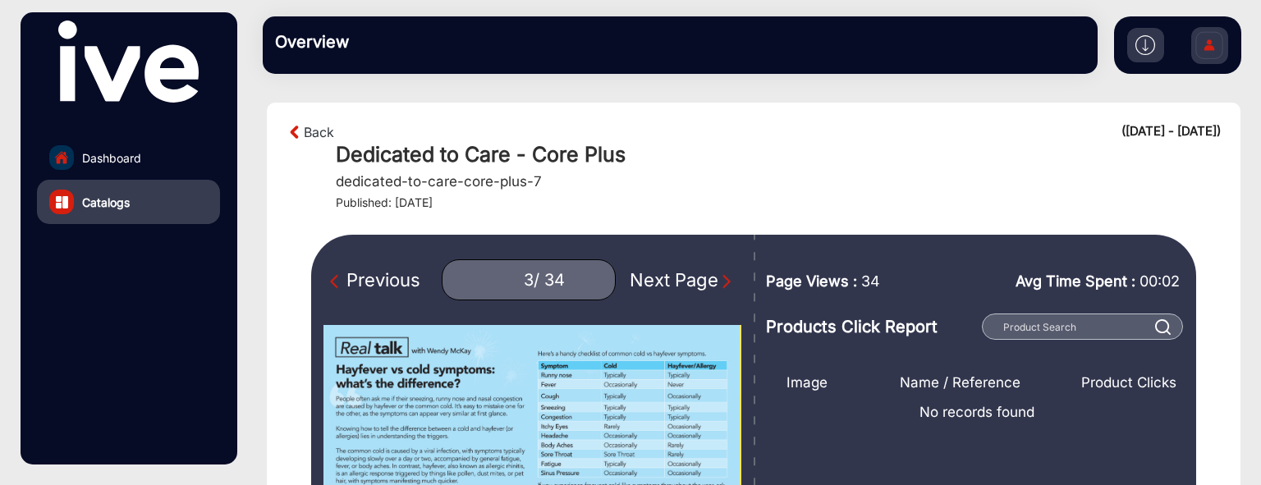
click at [687, 274] on div "Next Page" at bounding box center [682, 280] width 105 height 27
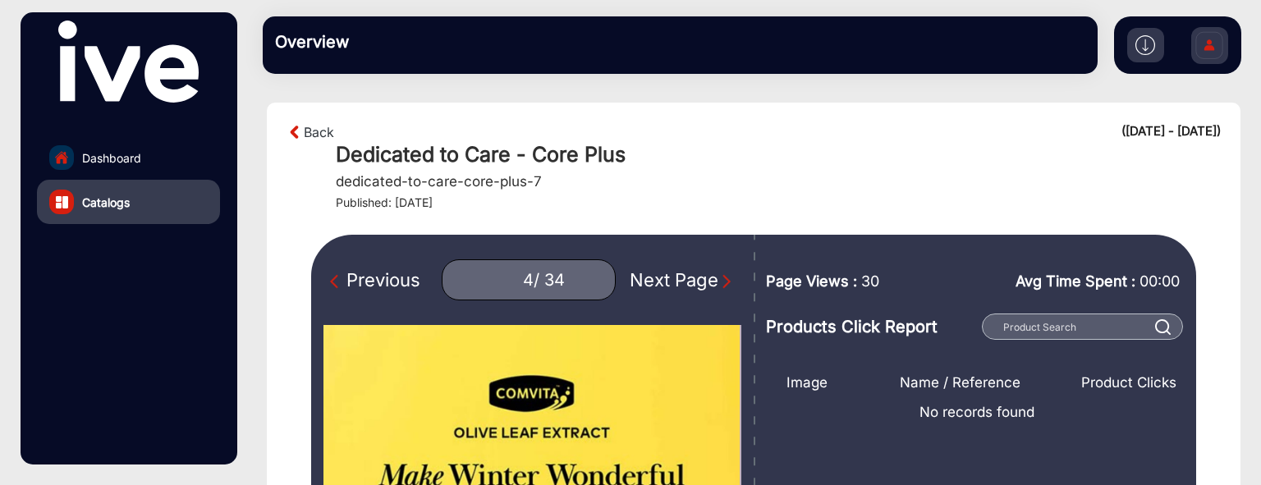
click at [361, 278] on div "Previous" at bounding box center [375, 280] width 90 height 27
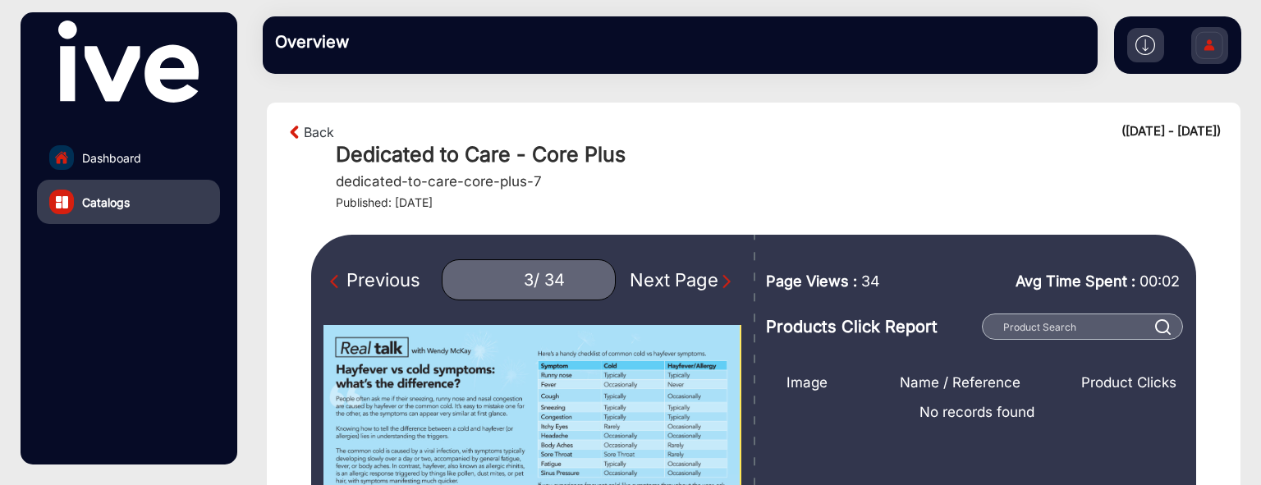
click at [362, 284] on div "Previous" at bounding box center [375, 280] width 90 height 27
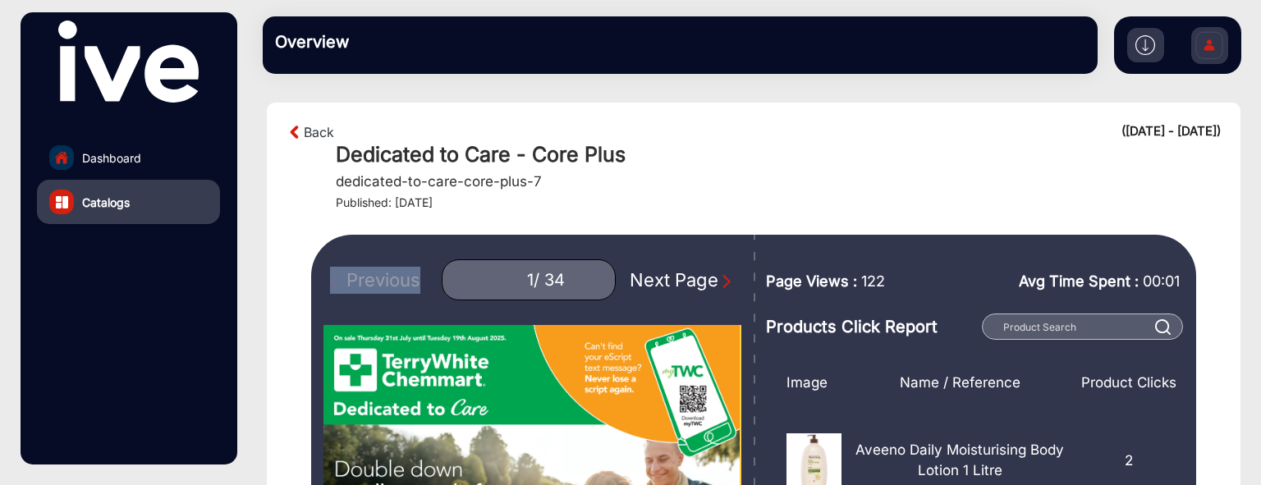
click at [362, 284] on div "Previous 1 / 34 Next Page" at bounding box center [533, 279] width 418 height 41
click at [695, 284] on div "Next Page" at bounding box center [682, 280] width 105 height 27
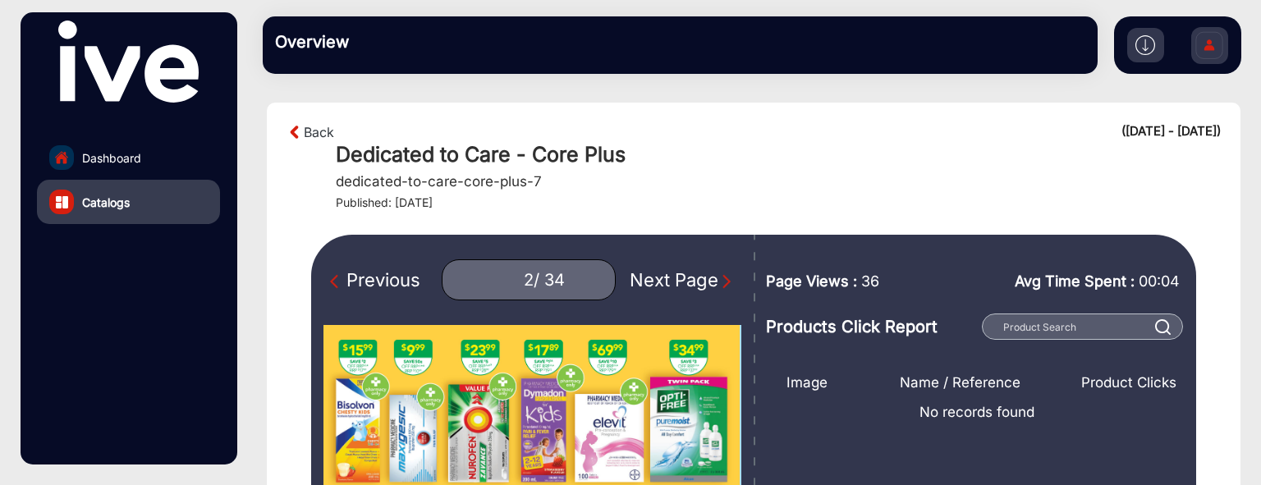
click at [694, 284] on div "Next Page" at bounding box center [682, 280] width 105 height 27
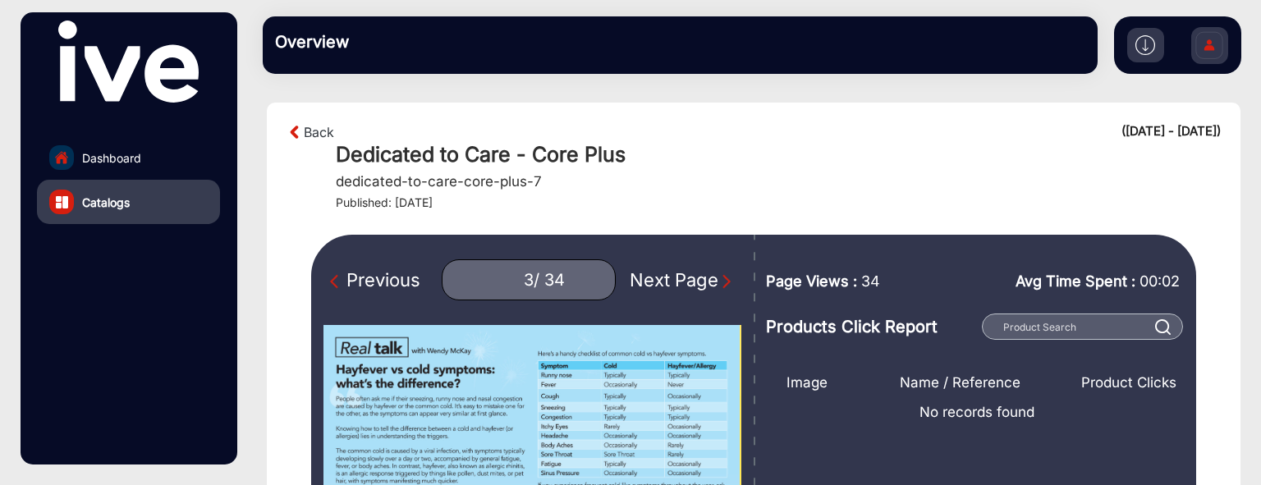
click at [694, 284] on div "Next Page" at bounding box center [682, 280] width 105 height 27
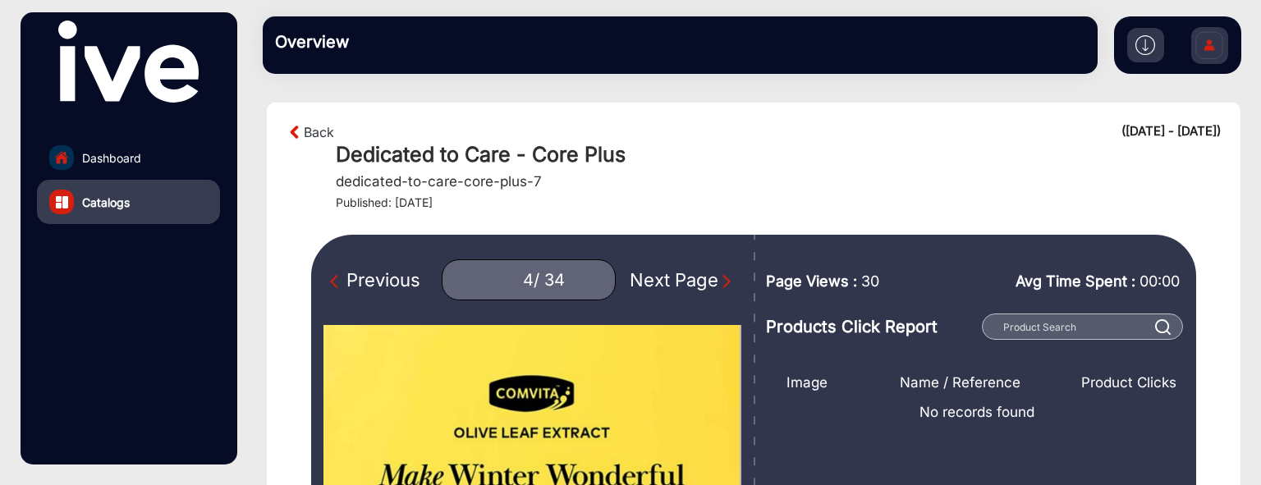
click at [694, 284] on div "Next Page" at bounding box center [682, 280] width 105 height 27
type input "5"
